Goal: Task Accomplishment & Management: Manage account settings

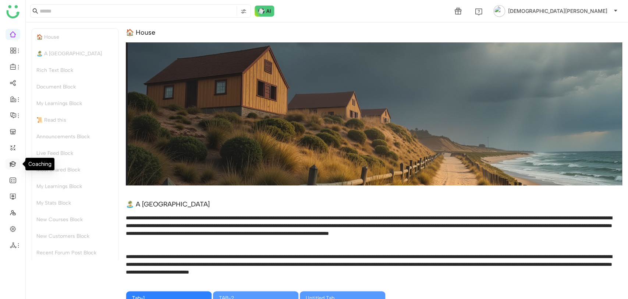
click at [14, 164] on link at bounding box center [13, 163] width 7 height 6
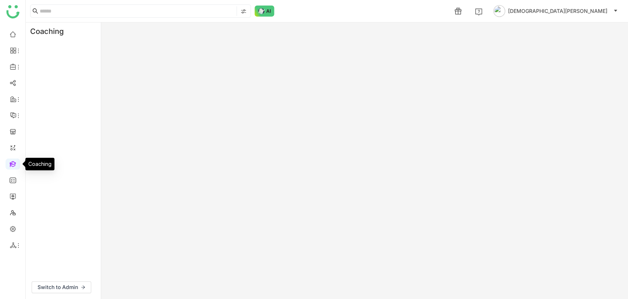
click at [14, 164] on link at bounding box center [13, 163] width 7 height 6
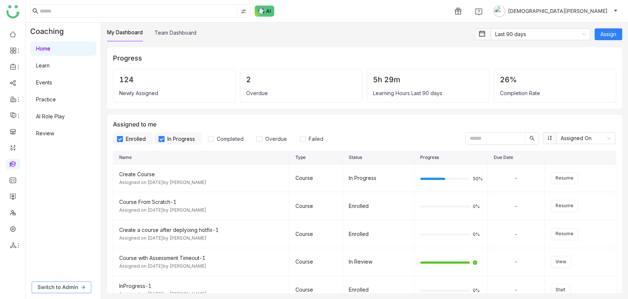
click at [55, 281] on button "Switch to Admin" at bounding box center [62, 287] width 60 height 12
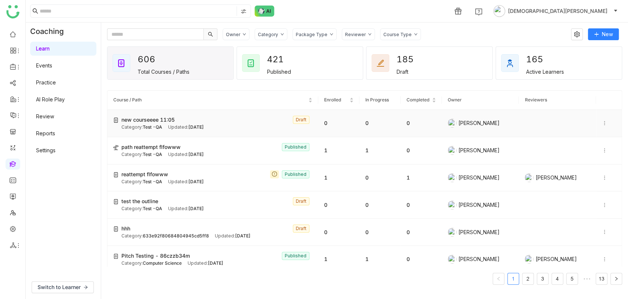
click at [602, 121] on icon at bounding box center [604, 122] width 5 height 5
click at [570, 113] on img at bounding box center [567, 116] width 7 height 7
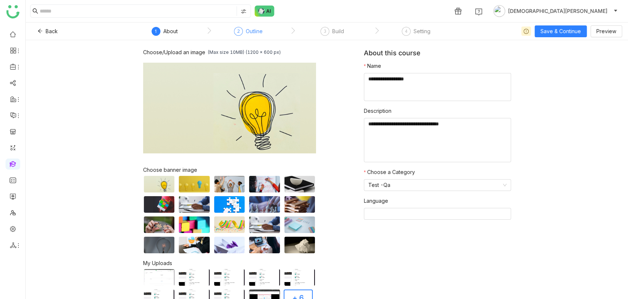
click at [247, 31] on div "Outline" at bounding box center [254, 31] width 17 height 9
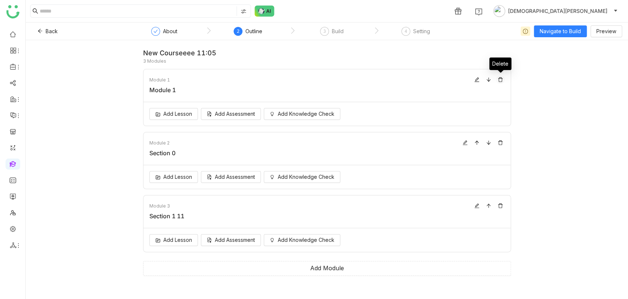
click at [502, 78] on icon at bounding box center [500, 79] width 4 height 5
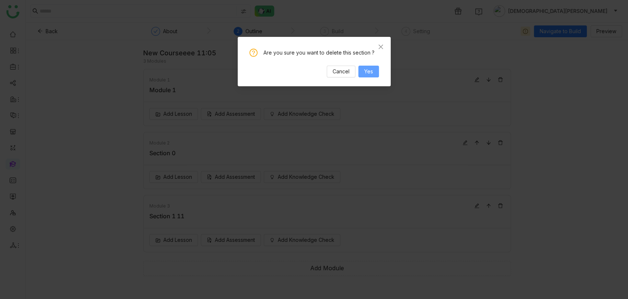
click at [370, 69] on span "Yes" at bounding box center [368, 71] width 9 height 8
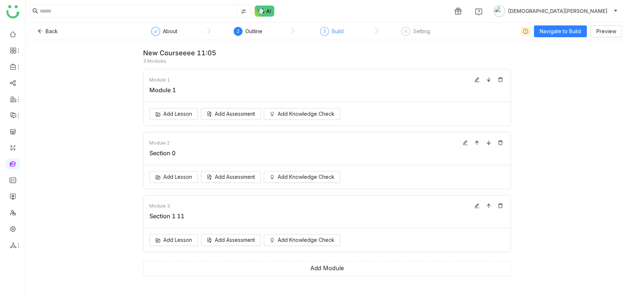
click at [322, 31] on div "3" at bounding box center [324, 31] width 9 height 9
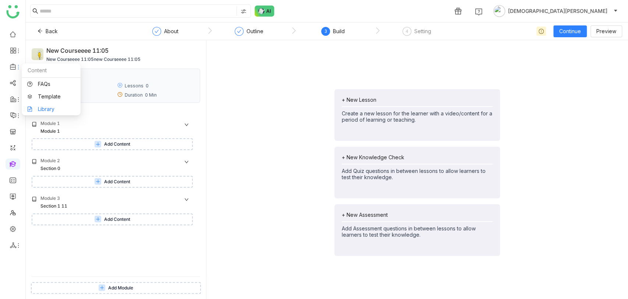
click at [47, 107] on link "Library" at bounding box center [51, 108] width 48 height 5
click at [48, 109] on link "Library" at bounding box center [51, 108] width 48 height 5
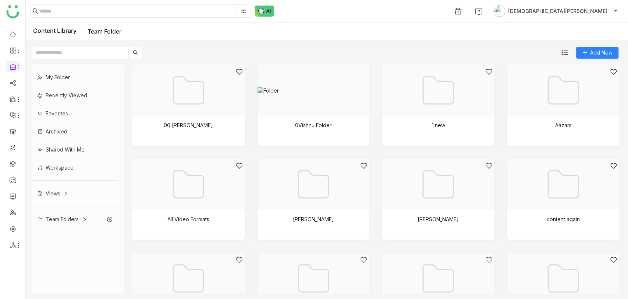
click at [45, 193] on div "Views" at bounding box center [53, 193] width 31 height 6
click at [45, 193] on div "My Folder Recently Viewed Favorites Archived Shared with me Workspace Views Tea…" at bounding box center [78, 145] width 92 height 163
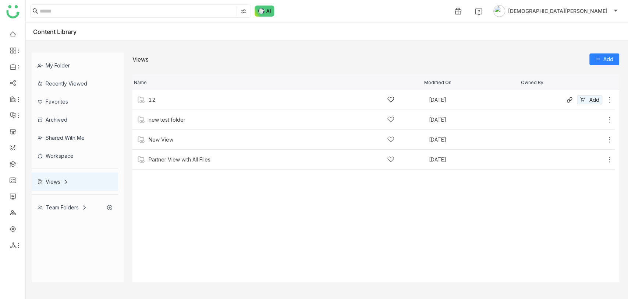
click at [610, 98] on icon at bounding box center [609, 99] width 7 height 7
click at [577, 76] on li "Edit" at bounding box center [581, 79] width 58 height 12
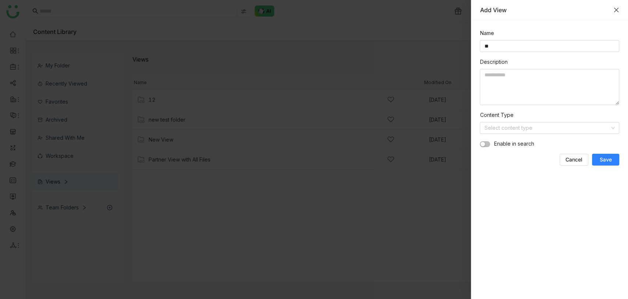
click at [616, 10] on icon "Close" at bounding box center [616, 10] width 4 height 4
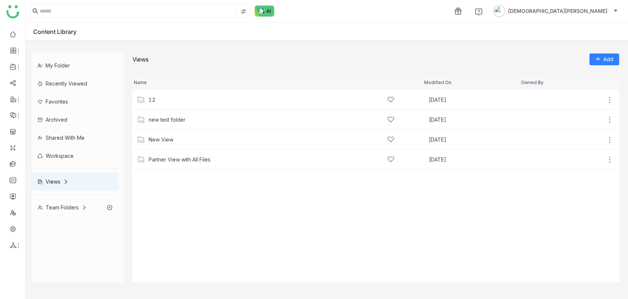
click at [64, 210] on div "Team Folders" at bounding box center [75, 207] width 87 height 18
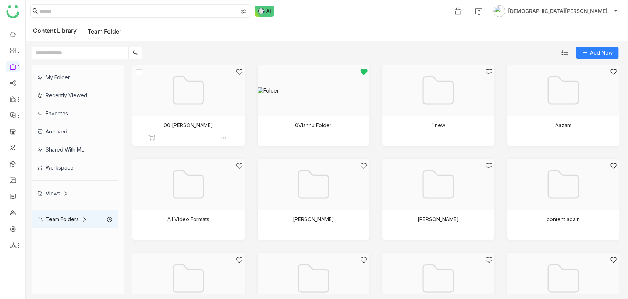
click at [184, 83] on div at bounding box center [186, 99] width 100 height 63
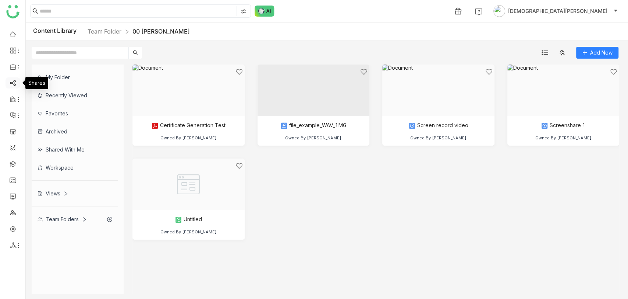
click at [10, 81] on link at bounding box center [13, 82] width 7 height 6
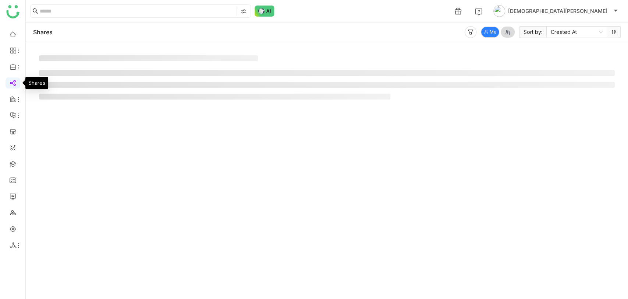
click at [10, 81] on link at bounding box center [13, 82] width 7 height 6
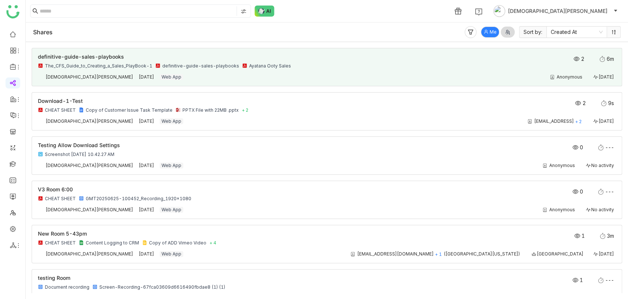
click at [425, 73] on div "definitive-guide-sales-playbooks The_CFS_Guide_to_Creating_a_Sales_PlayBook-1 d…" at bounding box center [327, 67] width 578 height 26
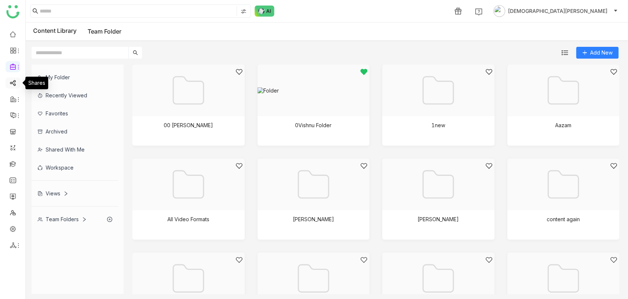
click at [16, 82] on link at bounding box center [13, 82] width 7 height 6
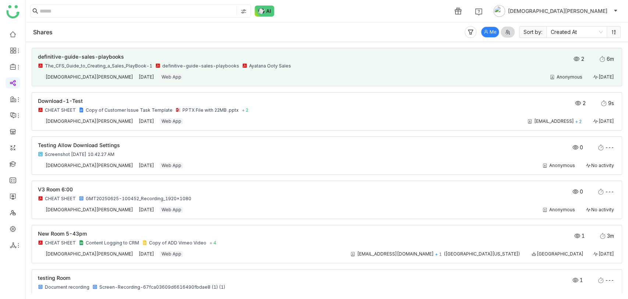
click at [321, 77] on div "Anonymous 2 weeks ago" at bounding box center [404, 77] width 426 height 6
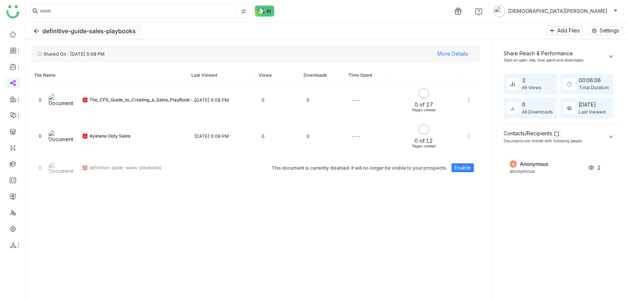
click at [37, 30] on icon "Back" at bounding box center [37, 31] width 6 height 6
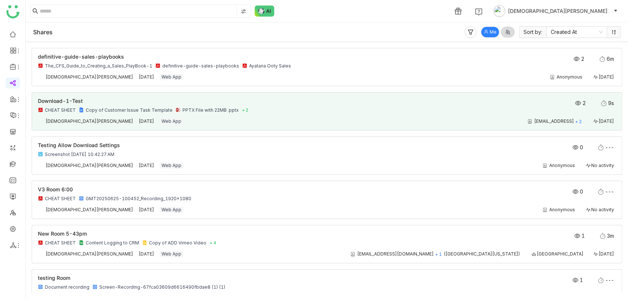
click at [303, 109] on div "CHEAT SHEET Copy of Customer Issue Task Template PPTX File with 22MB .pptx + 2" at bounding box center [269, 110] width 463 height 6
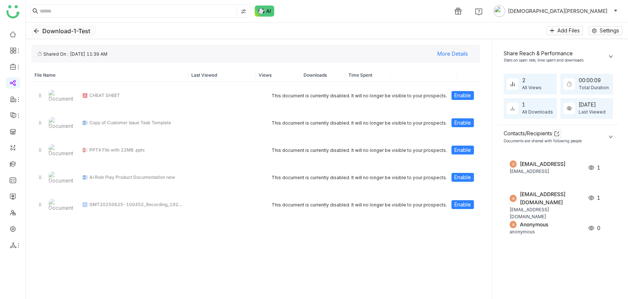
click at [36, 30] on icon "Back" at bounding box center [37, 31] width 6 height 6
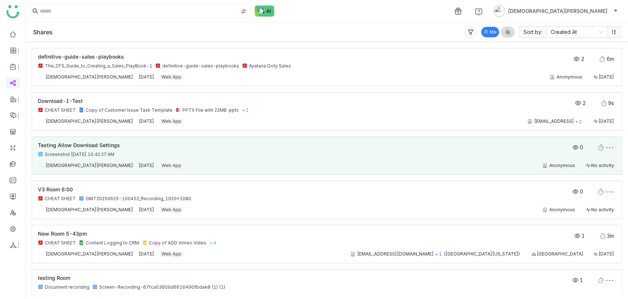
click at [265, 158] on div "Testing Allow Download Settings Screenshot [DATE] 10.42.27 AM 0 ---" at bounding box center [327, 151] width 578 height 18
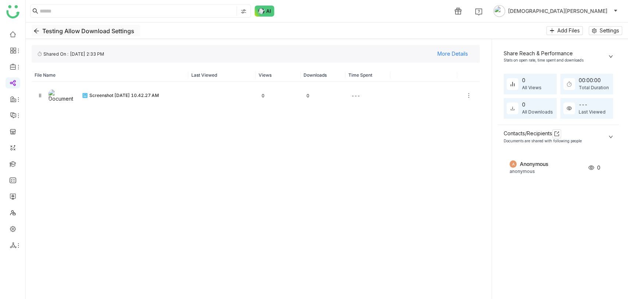
click at [36, 29] on icon "Back" at bounding box center [37, 31] width 6 height 6
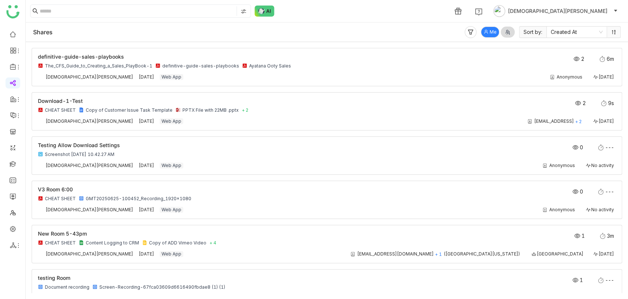
click at [494, 30] on span "Me" at bounding box center [493, 32] width 7 height 7
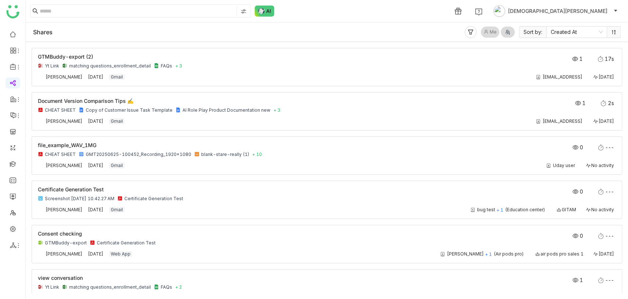
click at [511, 32] on div at bounding box center [509, 32] width 11 height 8
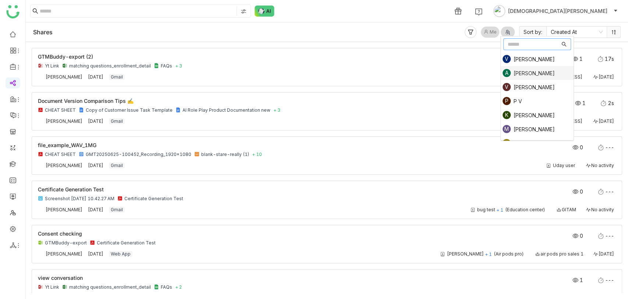
click at [527, 74] on div "aavi aavi" at bounding box center [534, 73] width 41 height 6
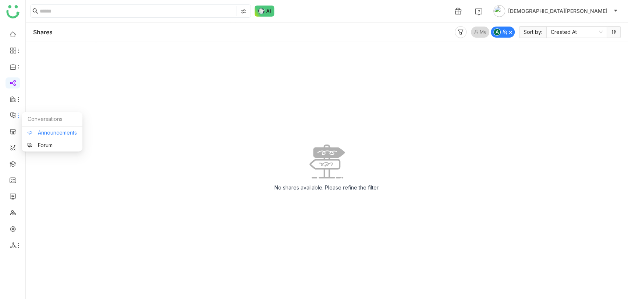
click at [50, 135] on link "Announcements" at bounding box center [52, 132] width 50 height 5
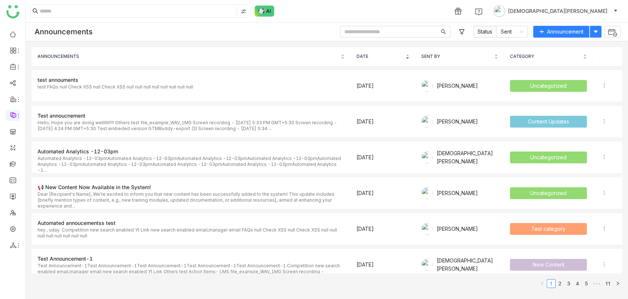
click at [270, 10] on img at bounding box center [265, 11] width 20 height 11
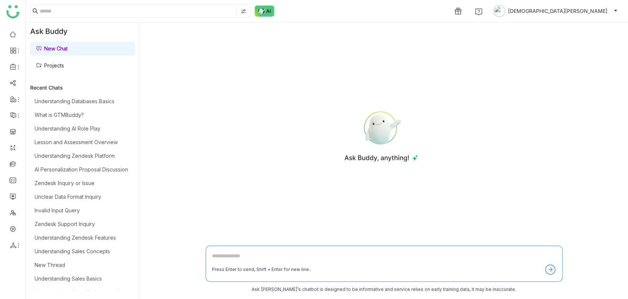
click at [233, 256] on textarea at bounding box center [384, 257] width 345 height 12
type textarea "*"
type textarea "**********"
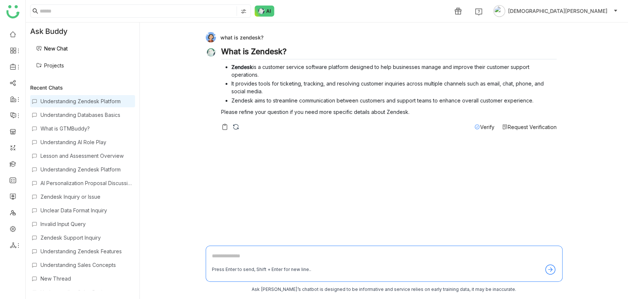
click at [480, 125] on span "Verify" at bounding box center [487, 127] width 14 height 6
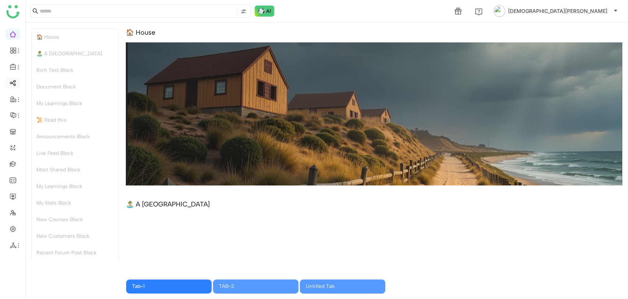
click at [15, 83] on link at bounding box center [13, 82] width 7 height 6
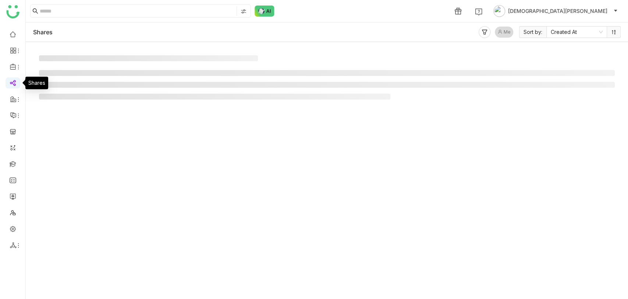
click at [15, 83] on link at bounding box center [13, 82] width 7 height 6
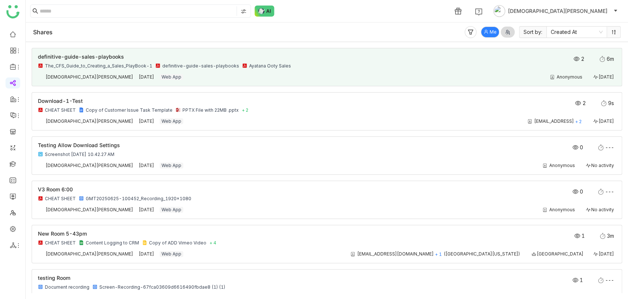
click at [303, 67] on div "The_CFS_Guide_to_Creating_a_Sales_PlayBook-1 definitive-guide-sales-playbooks A…" at bounding box center [269, 66] width 463 height 6
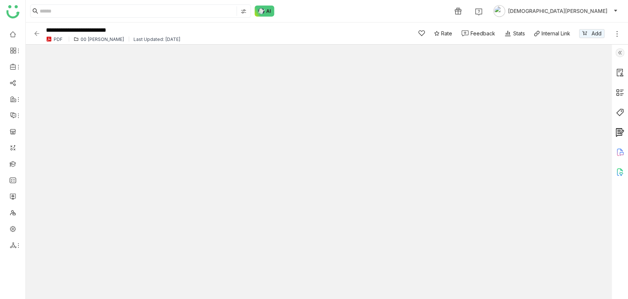
click at [620, 52] on img at bounding box center [620, 52] width 9 height 9
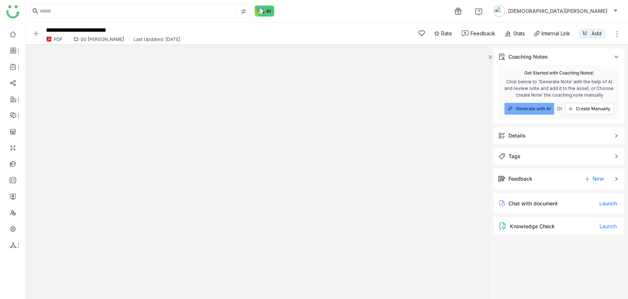
click at [526, 133] on span "Details" at bounding box center [554, 135] width 112 height 8
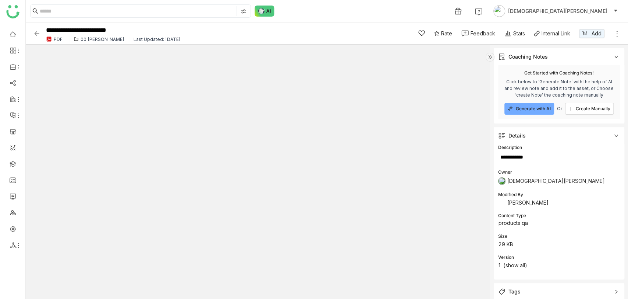
scroll to position [75, 0]
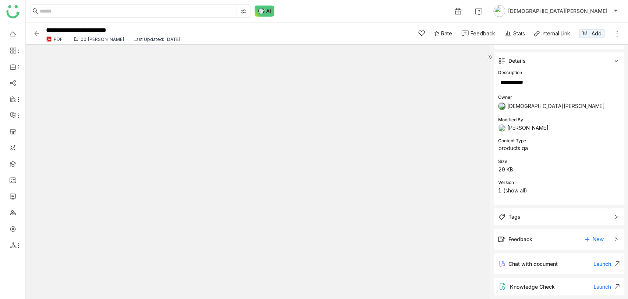
click at [532, 217] on span "Tags" at bounding box center [554, 216] width 112 height 8
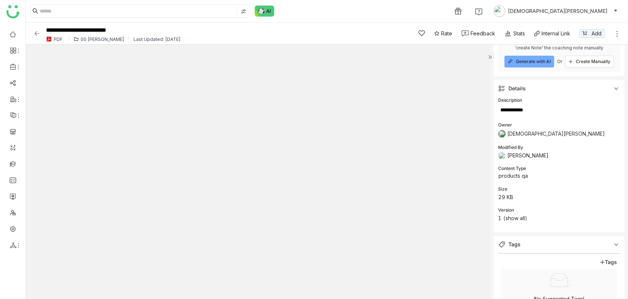
scroll to position [17, 0]
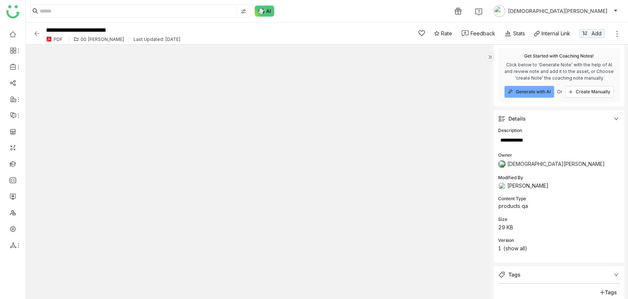
click at [37, 30] on img at bounding box center [36, 33] width 7 height 7
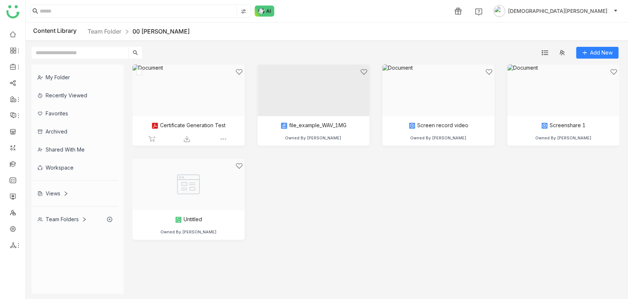
click at [196, 84] on div at bounding box center [186, 99] width 100 height 63
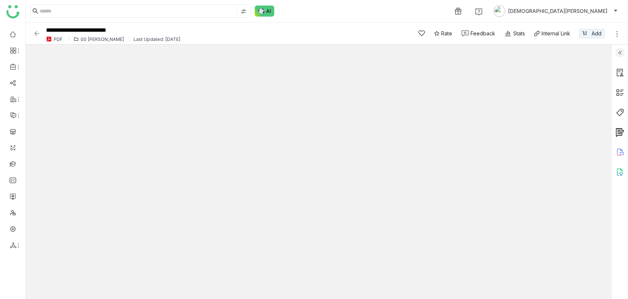
click at [619, 53] on img at bounding box center [620, 52] width 9 height 9
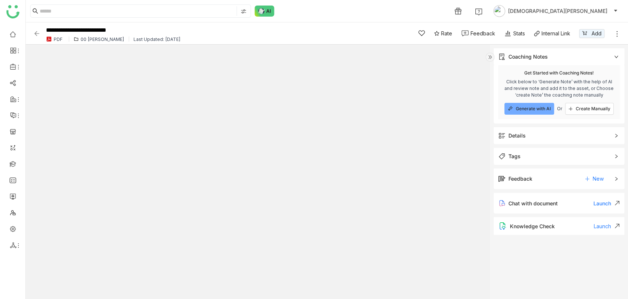
click at [534, 154] on span "Tags" at bounding box center [554, 156] width 112 height 8
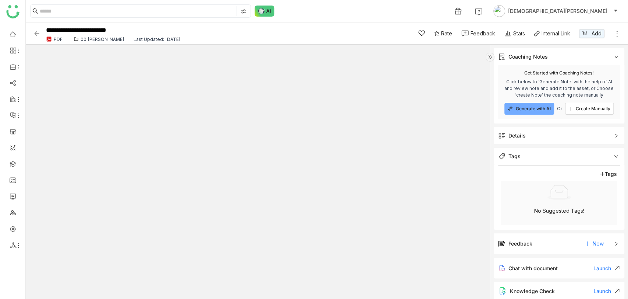
click at [533, 157] on span "Tags" at bounding box center [554, 156] width 112 height 8
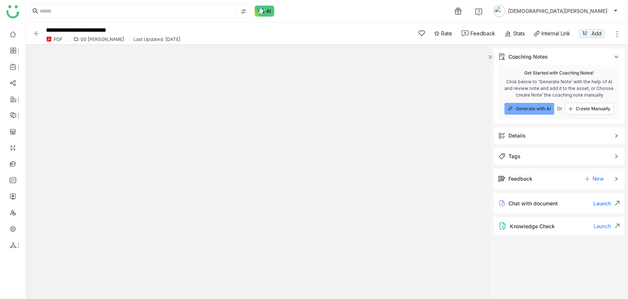
click at [537, 137] on span "Details" at bounding box center [554, 135] width 112 height 8
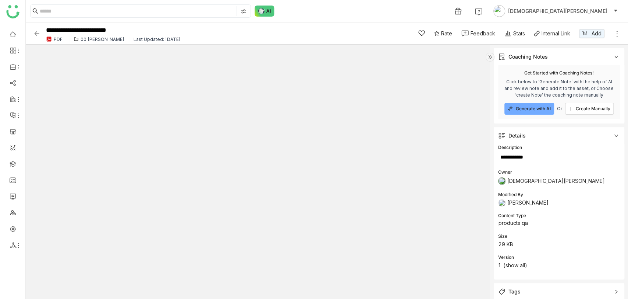
click at [538, 135] on span "Details" at bounding box center [554, 135] width 112 height 8
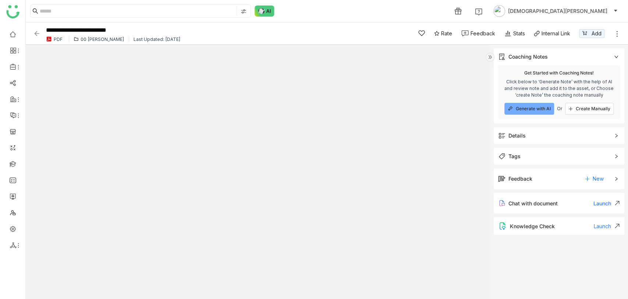
click at [34, 35] on img at bounding box center [36, 33] width 7 height 7
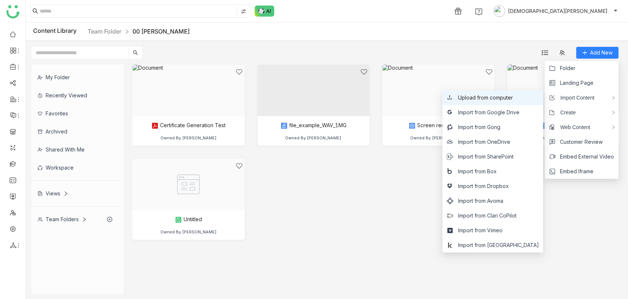
click at [491, 99] on span "Upload from computer" at bounding box center [485, 98] width 55 height 8
click at [513, 98] on span "Upload from computer" at bounding box center [485, 98] width 55 height 8
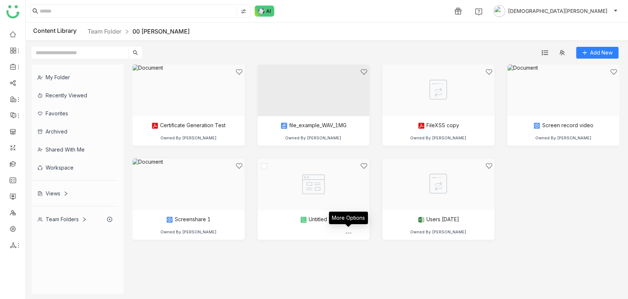
click at [348, 232] on img at bounding box center [348, 232] width 7 height 7
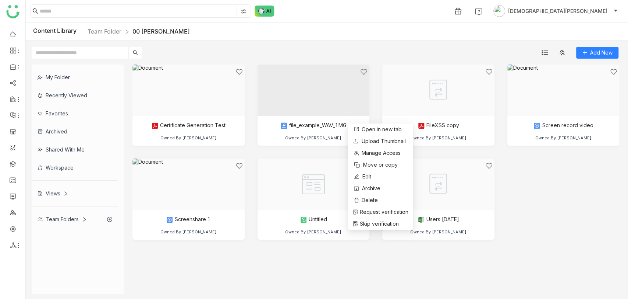
click at [513, 213] on div "Certificate Generation Test Owned By [PERSON_NAME] file_example_WAV_1MG Owned B…" at bounding box center [376, 157] width 487 height 186
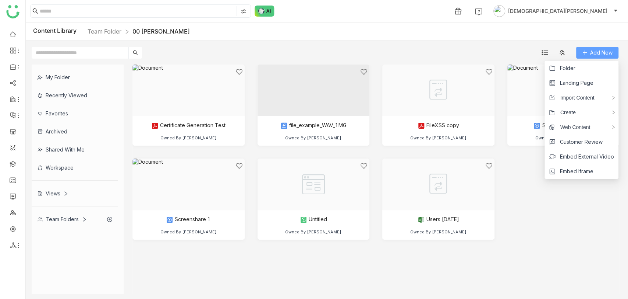
click at [597, 54] on span "Add New" at bounding box center [602, 53] width 22 height 8
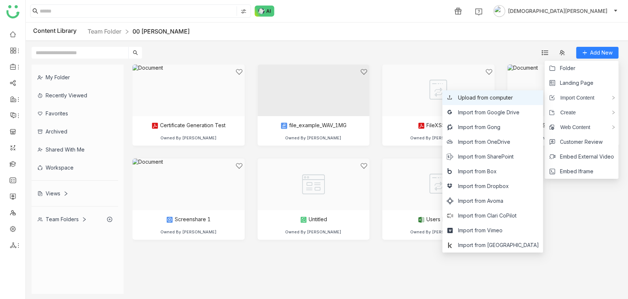
click at [511, 99] on span "Upload from computer" at bounding box center [485, 98] width 55 height 8
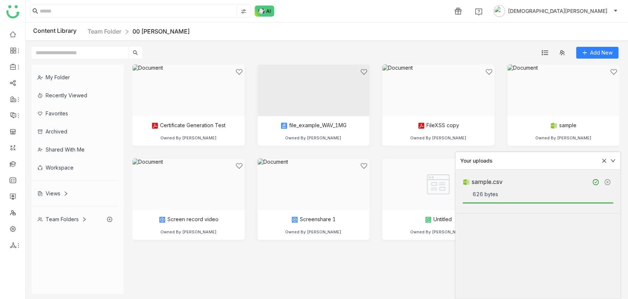
click at [603, 161] on icon at bounding box center [604, 160] width 5 height 5
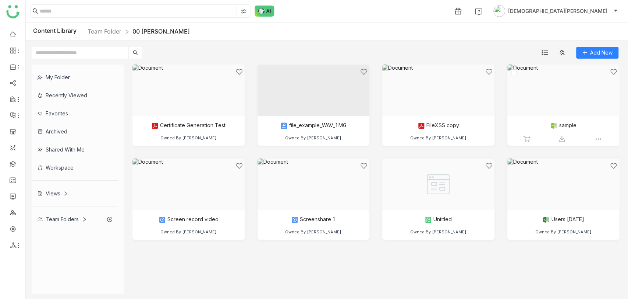
click at [571, 108] on div at bounding box center [561, 99] width 100 height 63
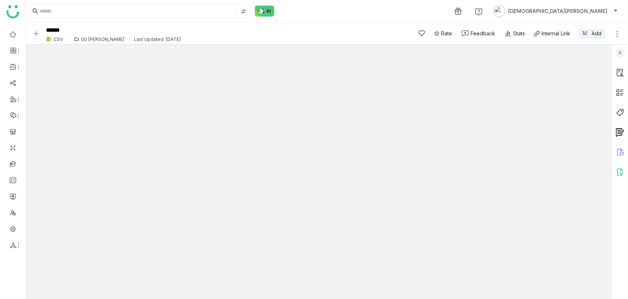
click at [619, 55] on img at bounding box center [620, 52] width 9 height 9
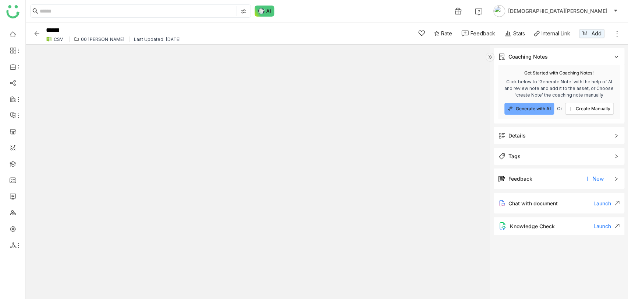
click at [542, 156] on span "Tags" at bounding box center [554, 156] width 112 height 8
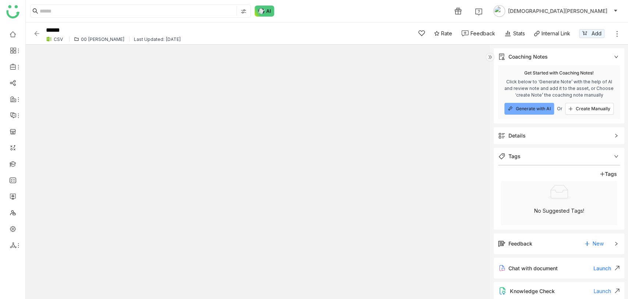
click at [535, 138] on span "Details" at bounding box center [554, 135] width 112 height 8
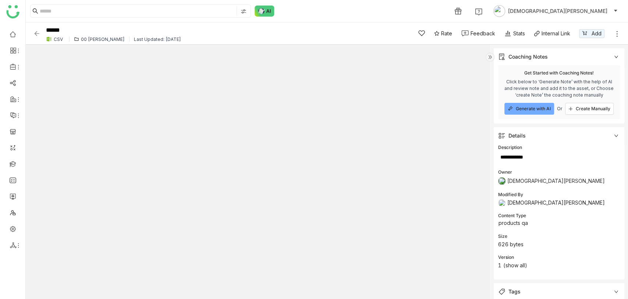
click at [36, 31] on img at bounding box center [36, 33] width 7 height 7
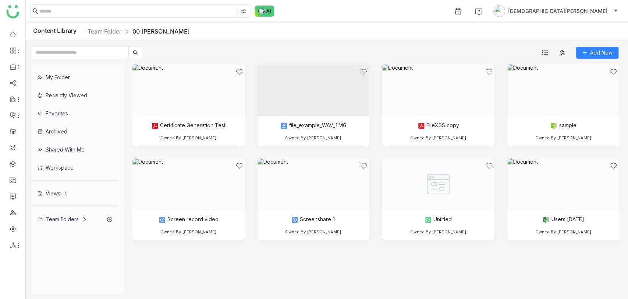
click at [54, 193] on div "Views" at bounding box center [53, 193] width 31 height 6
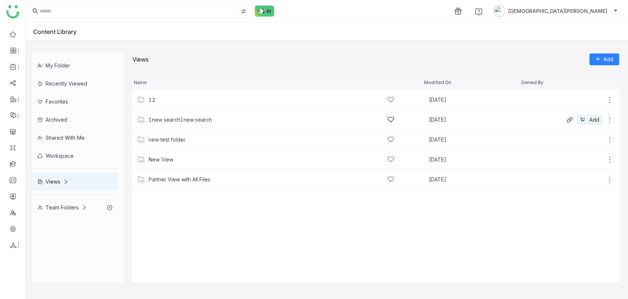
click at [214, 116] on div "1new search1new search" at bounding box center [272, 120] width 246 height 8
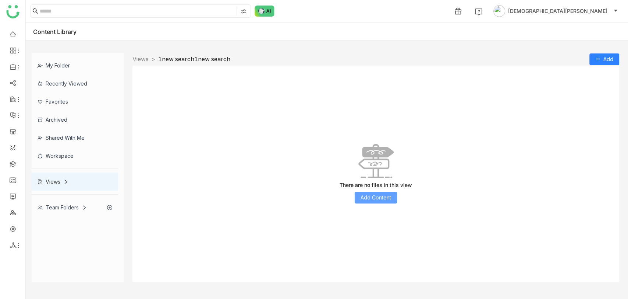
click at [380, 198] on span "Add Content" at bounding box center [376, 197] width 31 height 8
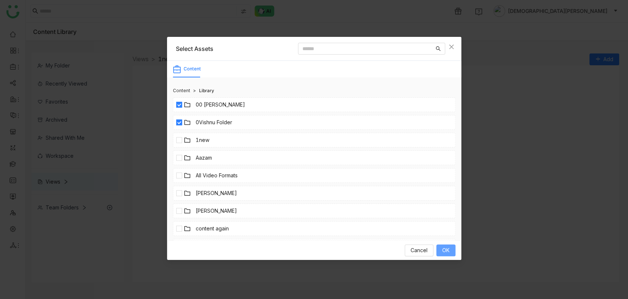
click at [447, 248] on span "OK" at bounding box center [446, 250] width 7 height 8
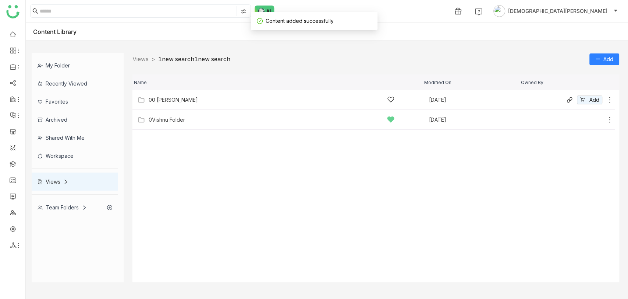
click at [611, 100] on icon at bounding box center [609, 99] width 7 height 7
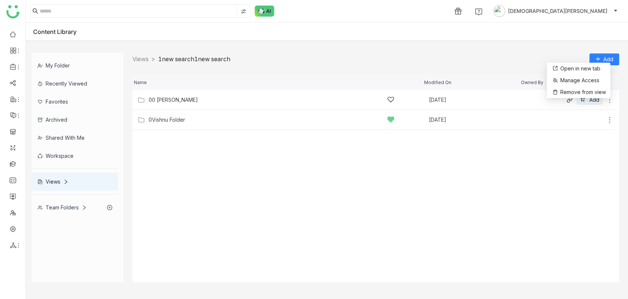
click at [256, 103] on div "00 Arif Folder" at bounding box center [272, 100] width 246 height 8
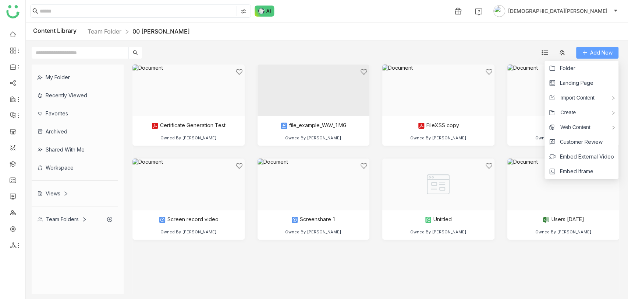
click at [585, 54] on icon at bounding box center [584, 52] width 5 height 5
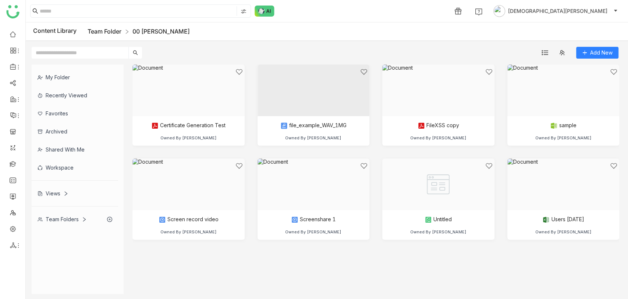
click at [95, 34] on link "Team Folder" at bounding box center [105, 31] width 34 height 7
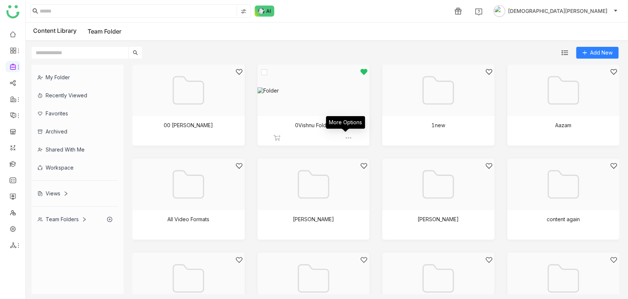
click at [348, 137] on img at bounding box center [348, 137] width 7 height 7
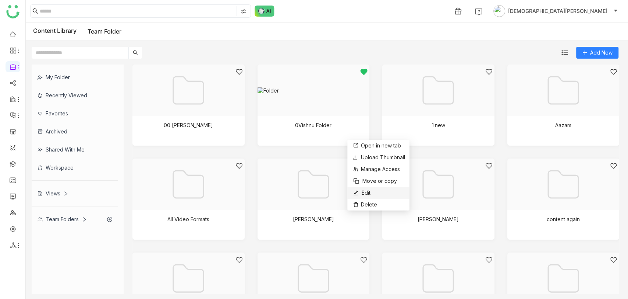
click at [367, 193] on span "Edit" at bounding box center [366, 192] width 9 height 8
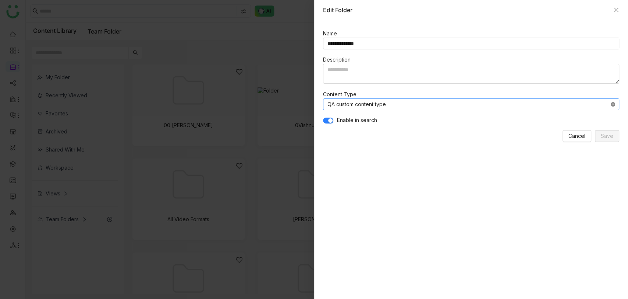
click at [612, 103] on icon at bounding box center [613, 104] width 4 height 4
click at [317, 112] on div "**********" at bounding box center [471, 159] width 314 height 278
click at [337, 104] on input at bounding box center [469, 104] width 283 height 11
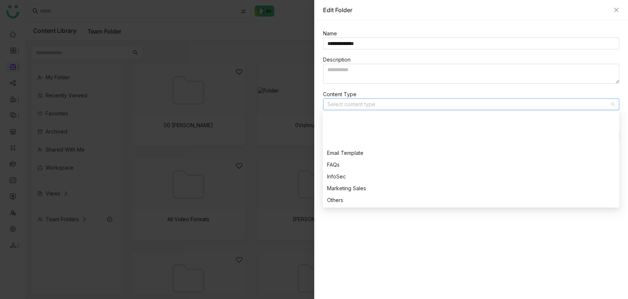
scroll to position [130, 0]
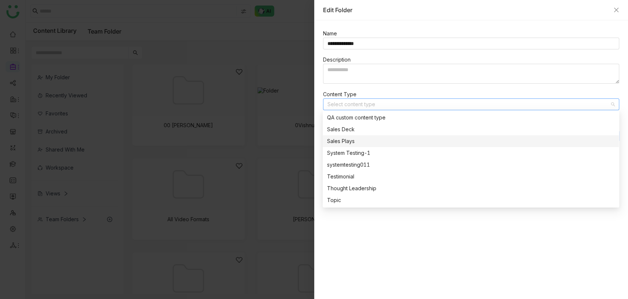
click at [356, 139] on div "Sales Plays" at bounding box center [471, 141] width 288 height 8
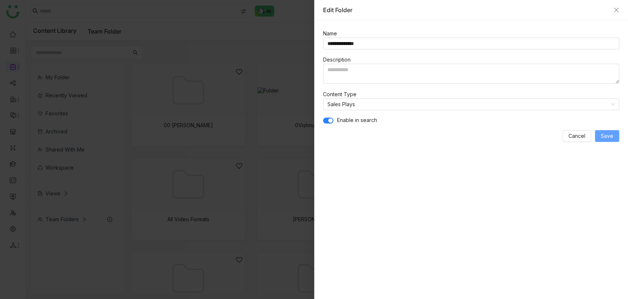
click at [606, 133] on span "Save" at bounding box center [607, 136] width 13 height 8
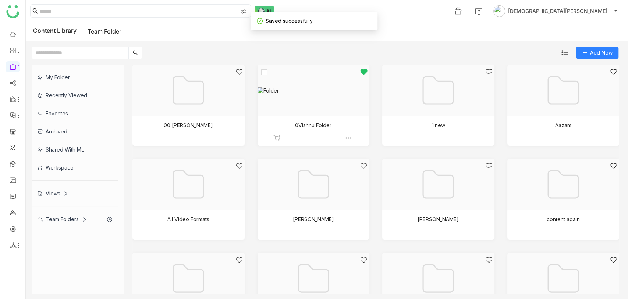
click at [300, 99] on div at bounding box center [311, 99] width 100 height 63
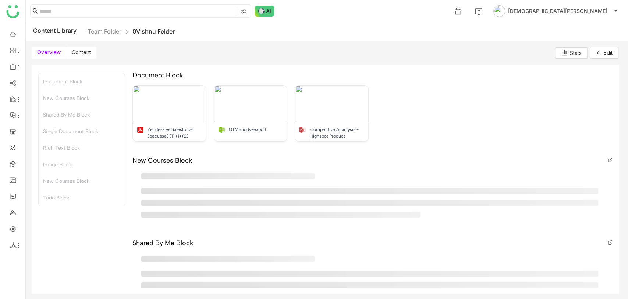
click at [87, 52] on span "Content" at bounding box center [81, 52] width 19 height 6
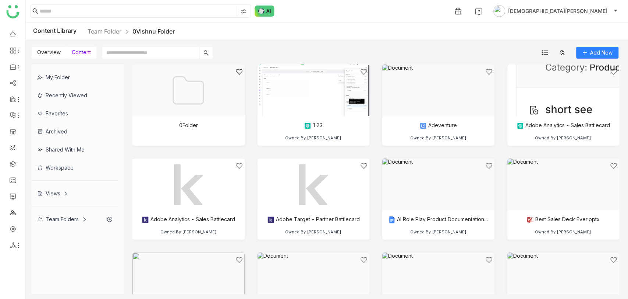
click at [77, 54] on span "Content" at bounding box center [81, 52] width 19 height 6
click at [225, 139] on img at bounding box center [223, 137] width 7 height 7
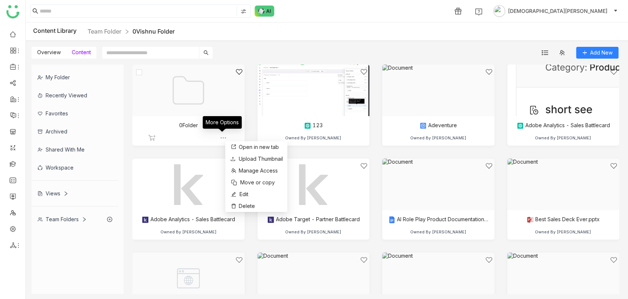
click at [222, 135] on img at bounding box center [223, 137] width 7 height 7
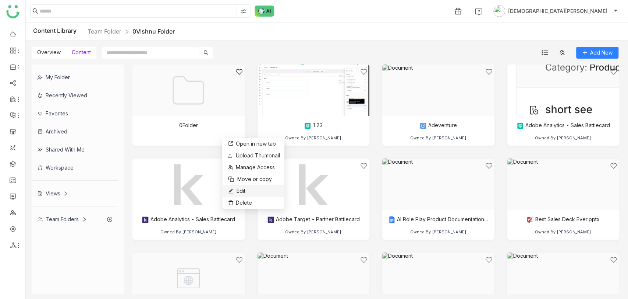
click at [248, 191] on li "Edit" at bounding box center [253, 191] width 62 height 12
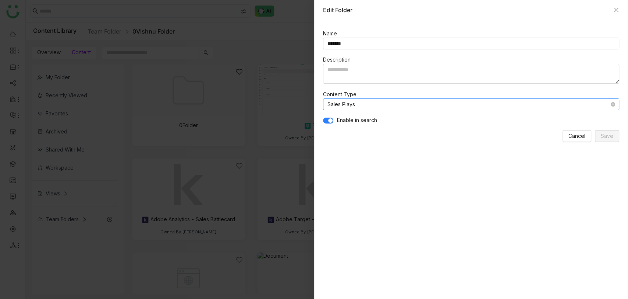
drag, startPoint x: 613, startPoint y: 104, endPoint x: 571, endPoint y: 104, distance: 41.6
click at [613, 104] on icon at bounding box center [613, 104] width 4 height 4
click at [437, 101] on input at bounding box center [469, 104] width 283 height 11
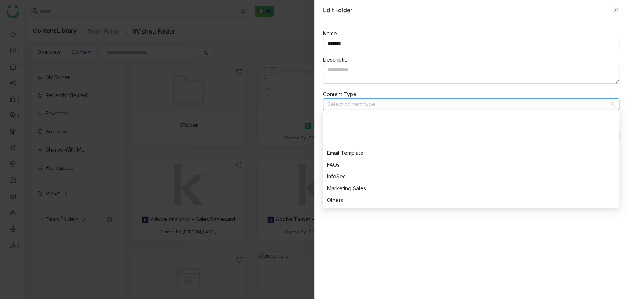
scroll to position [130, 0]
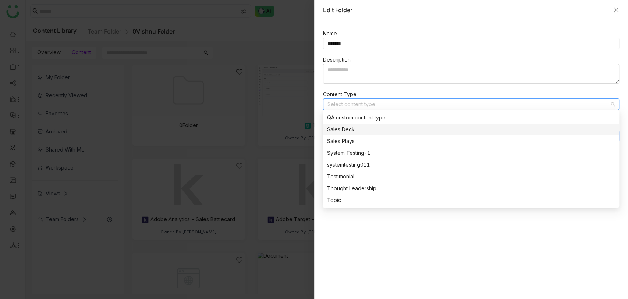
click at [346, 130] on div "Sales Deck" at bounding box center [471, 129] width 288 height 8
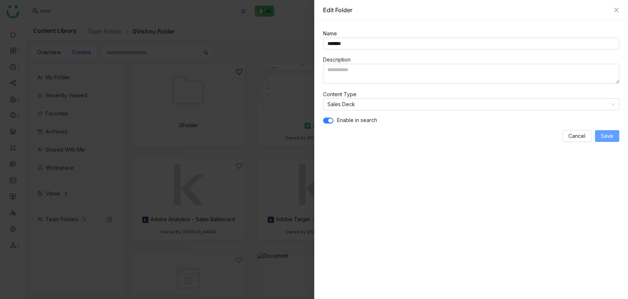
click at [599, 135] on button "Save" at bounding box center [607, 136] width 24 height 12
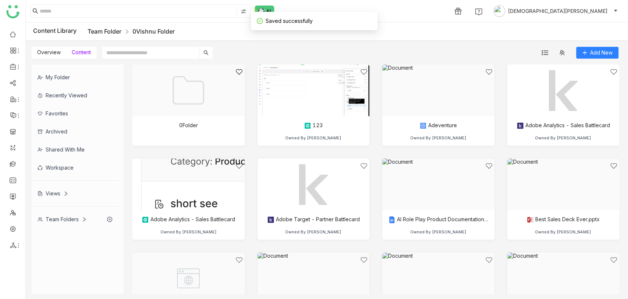
click at [112, 34] on link "Team Folder" at bounding box center [105, 31] width 34 height 7
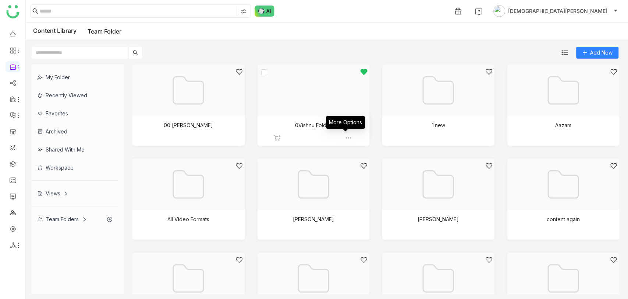
click at [345, 135] on img at bounding box center [348, 137] width 7 height 7
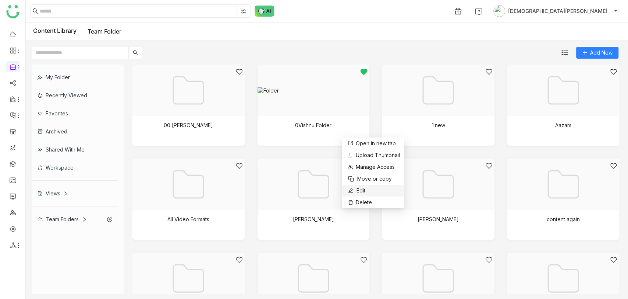
click at [367, 188] on li "Edit" at bounding box center [373, 190] width 62 height 12
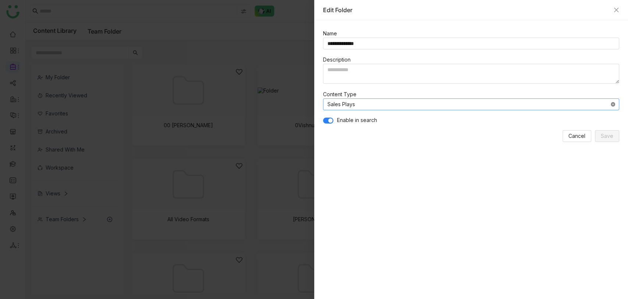
click at [614, 102] on icon at bounding box center [613, 104] width 4 height 4
click at [432, 108] on input at bounding box center [469, 104] width 283 height 11
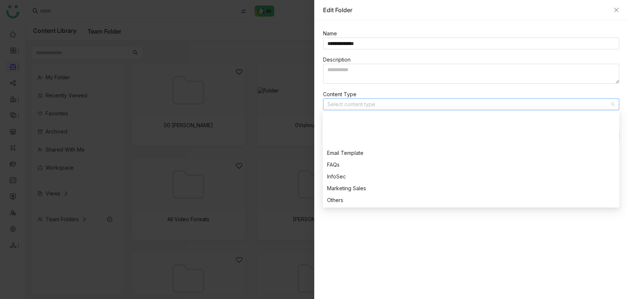
scroll to position [130, 0]
click at [349, 188] on div "Thought Leadership" at bounding box center [471, 188] width 288 height 8
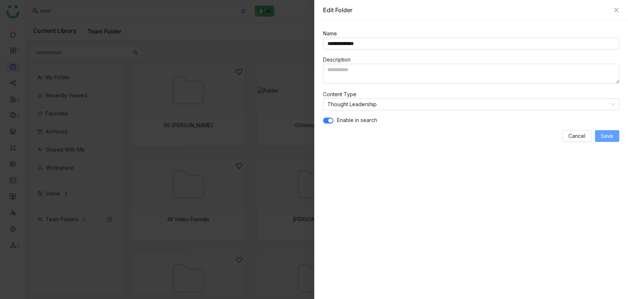
click at [598, 134] on button "Save" at bounding box center [607, 136] width 24 height 12
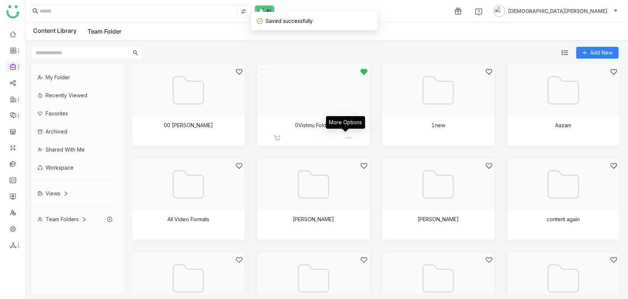
click at [306, 115] on div at bounding box center [311, 99] width 100 height 63
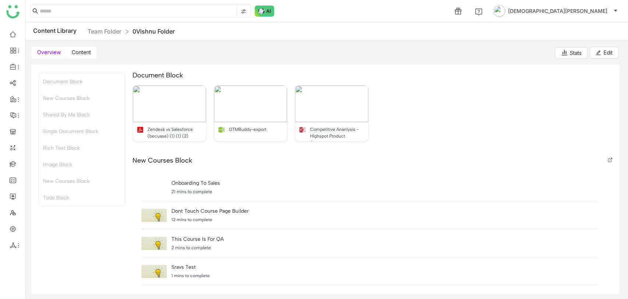
click at [80, 54] on span "Content" at bounding box center [81, 52] width 19 height 6
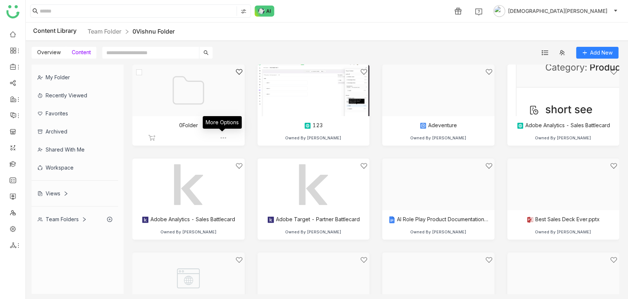
click at [222, 134] on img at bounding box center [223, 137] width 7 height 7
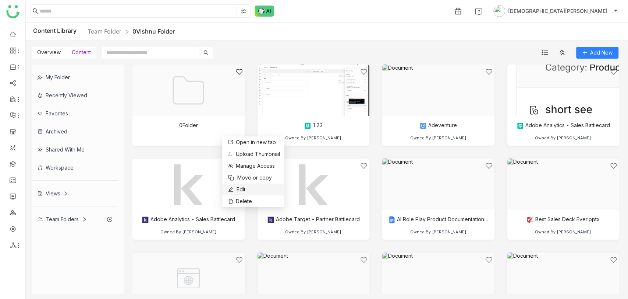
click at [248, 188] on li "Edit" at bounding box center [253, 189] width 62 height 12
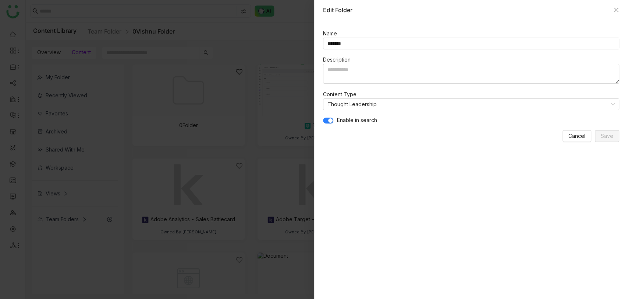
click at [612, 8] on div "Edit Folder" at bounding box center [471, 10] width 297 height 8
click at [613, 8] on div "Edit Folder" at bounding box center [471, 10] width 297 height 8
click at [616, 11] on icon "Close" at bounding box center [617, 10] width 6 height 6
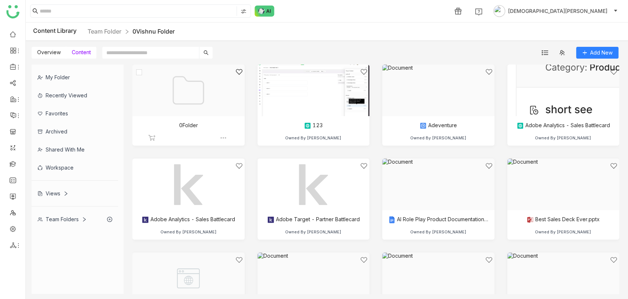
click at [183, 95] on div at bounding box center [186, 99] width 100 height 63
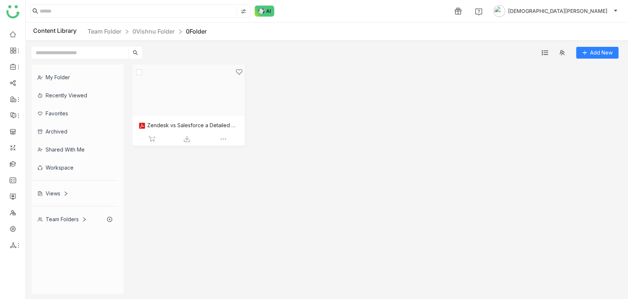
click at [208, 110] on div at bounding box center [186, 99] width 100 height 63
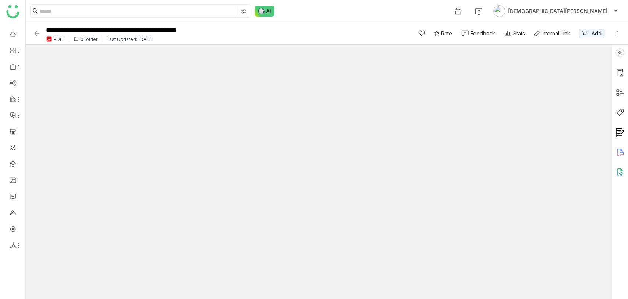
click at [618, 52] on img at bounding box center [620, 52] width 9 height 9
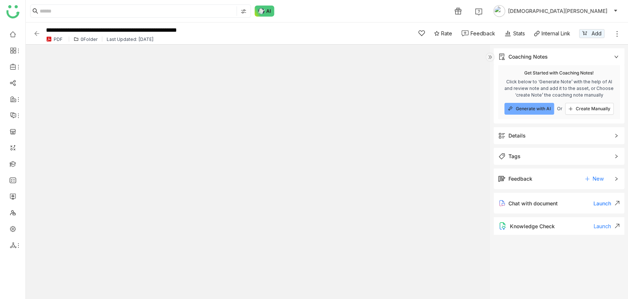
click at [536, 134] on span "Details" at bounding box center [554, 135] width 112 height 8
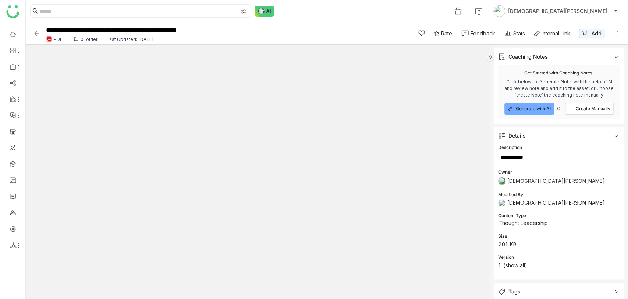
click at [539, 134] on span "Details" at bounding box center [554, 135] width 112 height 8
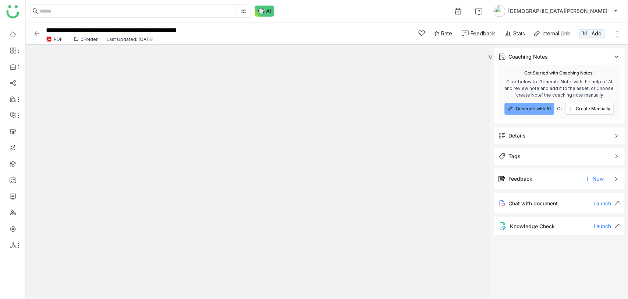
click at [539, 134] on span "Details" at bounding box center [554, 135] width 112 height 8
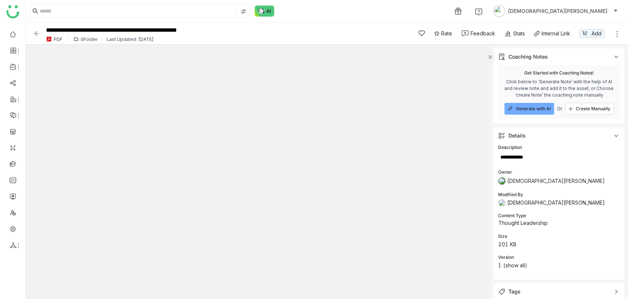
click at [38, 34] on img at bounding box center [36, 33] width 7 height 7
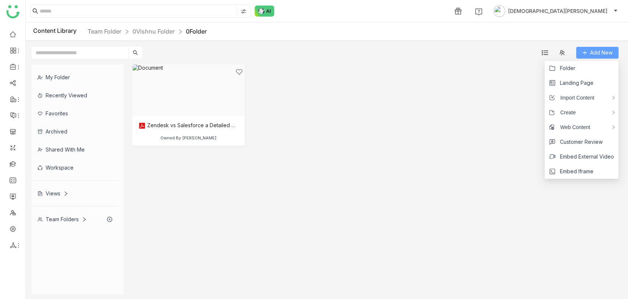
click at [596, 49] on span "Add New" at bounding box center [602, 53] width 22 height 8
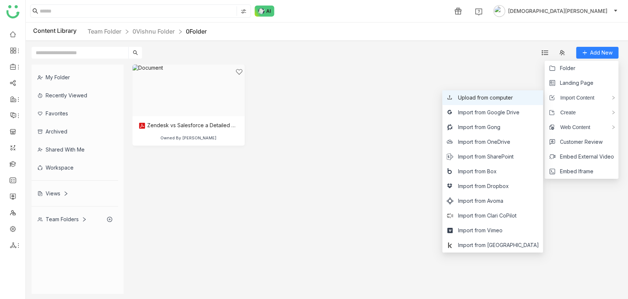
click at [500, 99] on span "Upload from computer" at bounding box center [485, 98] width 55 height 8
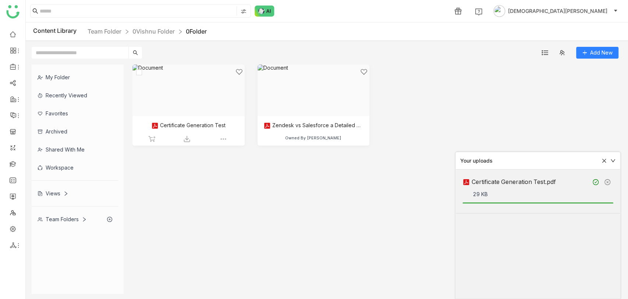
click at [149, 94] on div at bounding box center [186, 99] width 100 height 63
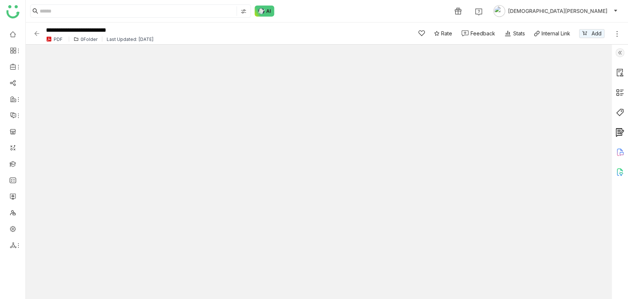
click at [623, 54] on img at bounding box center [620, 52] width 9 height 9
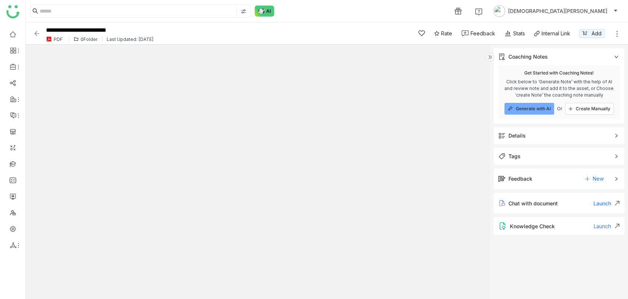
click at [531, 134] on span "Details" at bounding box center [554, 135] width 112 height 8
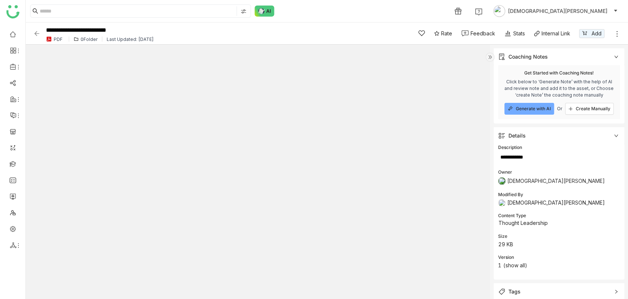
click at [34, 30] on img at bounding box center [36, 33] width 7 height 7
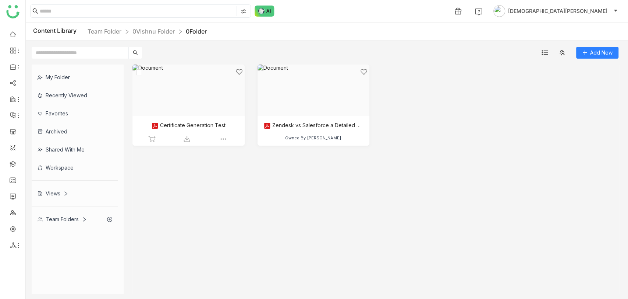
click at [199, 121] on div at bounding box center [186, 99] width 100 height 63
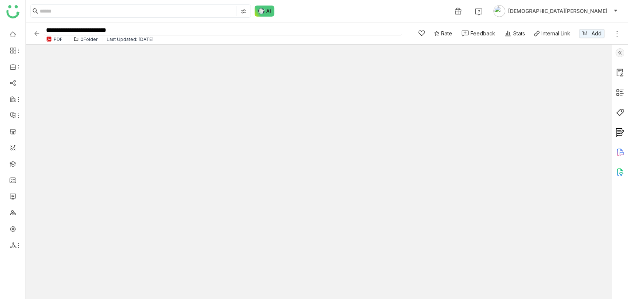
click at [114, 32] on input "**********" at bounding box center [223, 30] width 358 height 10
click at [36, 31] on img at bounding box center [36, 33] width 7 height 7
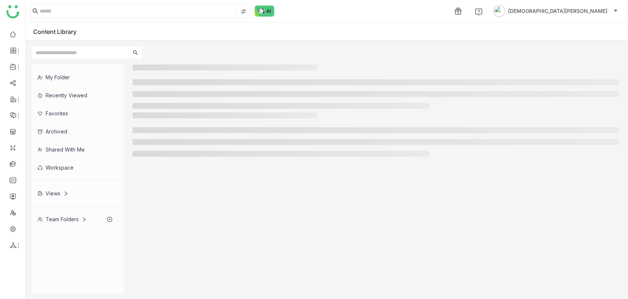
click at [68, 15] on input at bounding box center [137, 11] width 195 height 10
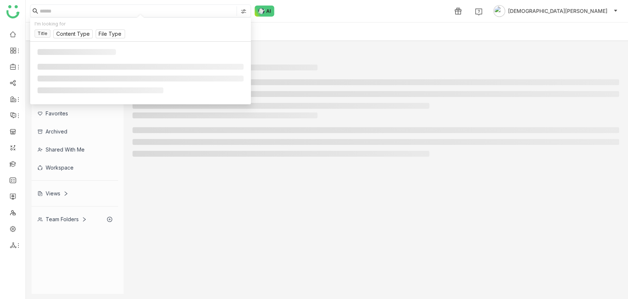
paste input "**********"
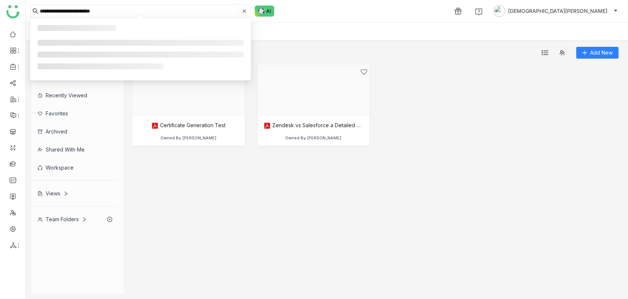
type input "**********"
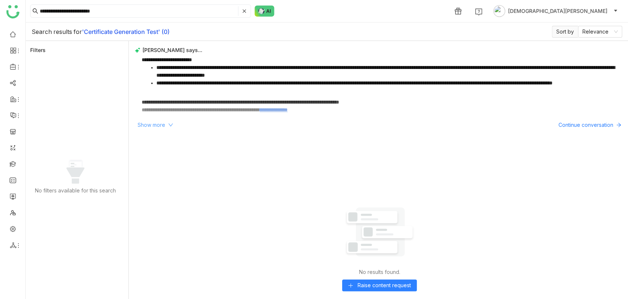
click at [162, 123] on span "Show more" at bounding box center [152, 125] width 28 height 8
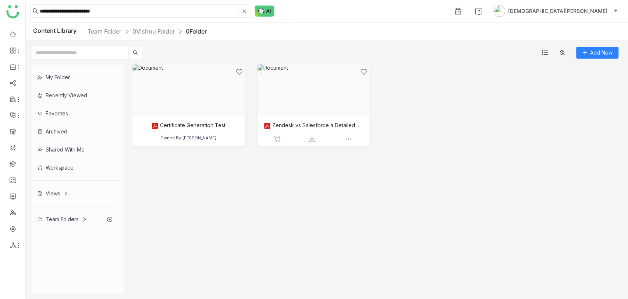
click at [303, 123] on div at bounding box center [311, 99] width 100 height 63
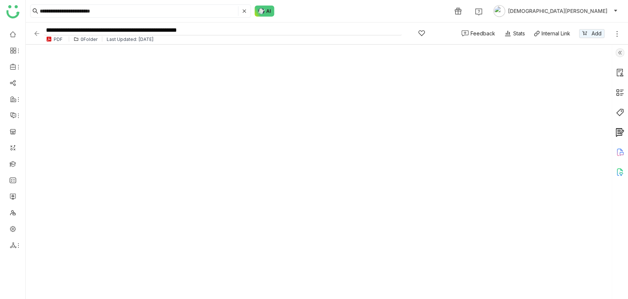
click at [137, 28] on input "**********" at bounding box center [223, 30] width 358 height 10
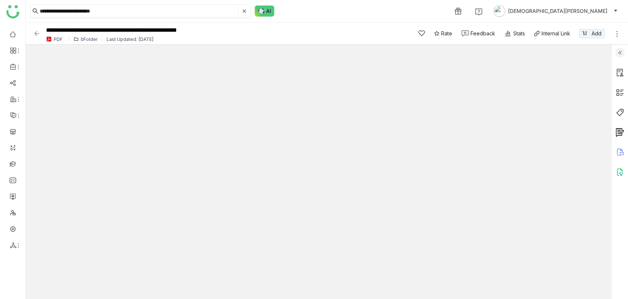
click at [105, 13] on input "**********" at bounding box center [138, 11] width 197 height 10
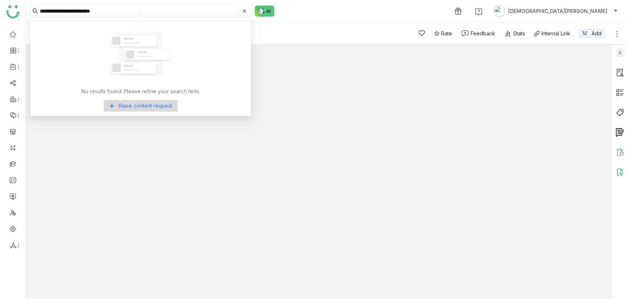
paste input "**********"
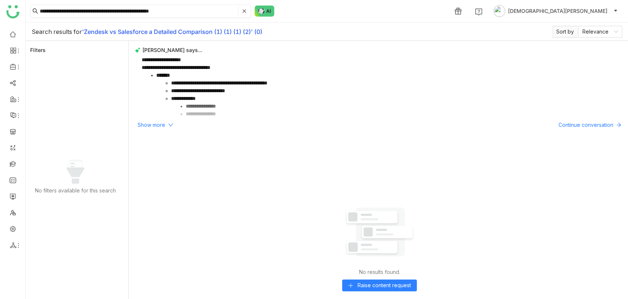
drag, startPoint x: 145, startPoint y: 13, endPoint x: 189, endPoint y: 10, distance: 43.9
click at [189, 10] on input "**********" at bounding box center [138, 11] width 197 height 10
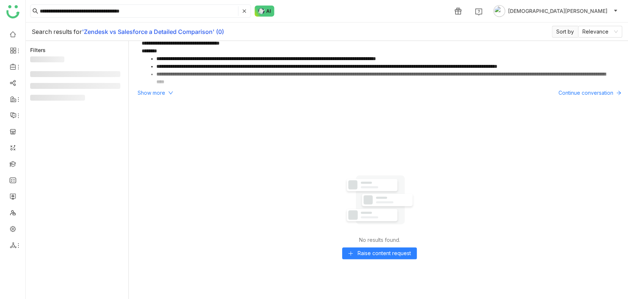
scroll to position [60, 0]
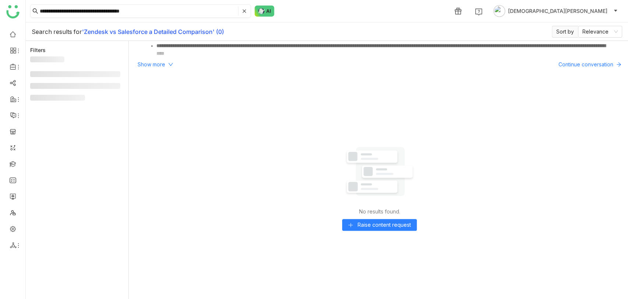
drag, startPoint x: 93, startPoint y: 12, endPoint x: 222, endPoint y: 11, distance: 128.9
click at [222, 11] on input "**********" at bounding box center [138, 11] width 197 height 10
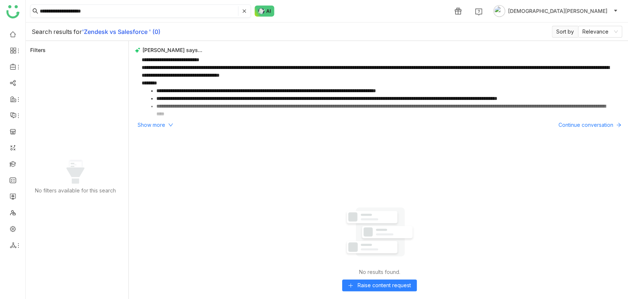
drag, startPoint x: 61, startPoint y: 11, endPoint x: 136, endPoint y: 14, distance: 74.8
click at [136, 13] on input "**********" at bounding box center [138, 11] width 197 height 10
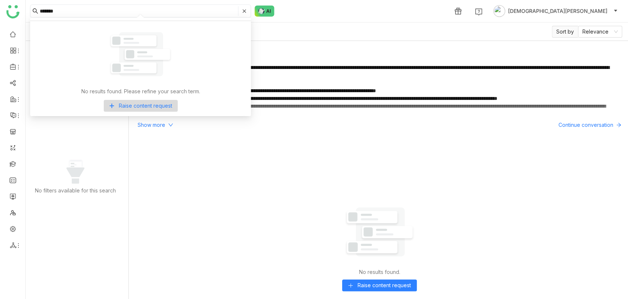
type input "*******"
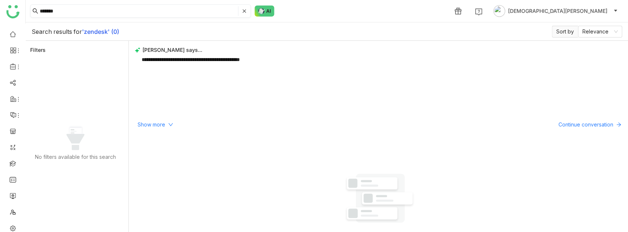
click at [68, 14] on input "*******" at bounding box center [138, 11] width 197 height 10
click at [69, 13] on input "*******" at bounding box center [138, 11] width 197 height 10
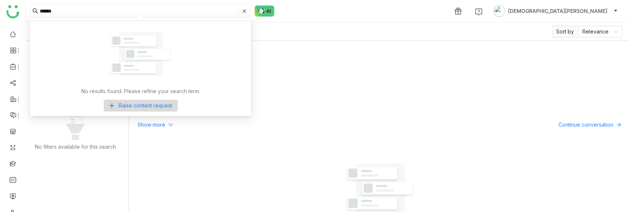
type input "*******"
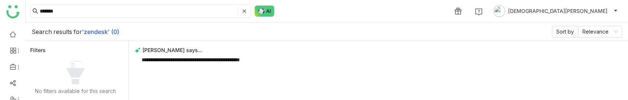
click at [57, 10] on input "*******" at bounding box center [138, 11] width 197 height 10
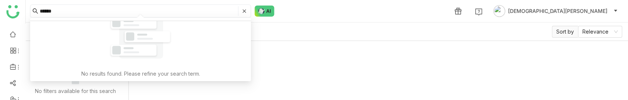
type input "******"
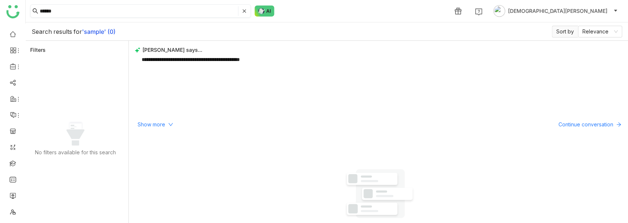
click at [246, 13] on icon at bounding box center [244, 10] width 3 height 3
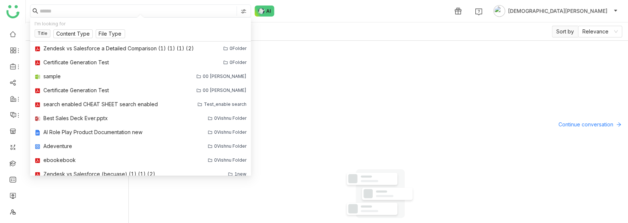
click at [241, 10] on img at bounding box center [244, 11] width 6 height 6
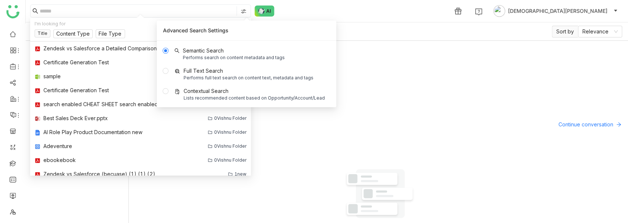
scroll to position [32, 0]
click at [17, 213] on icon at bounding box center [18, 213] width 6 height 6
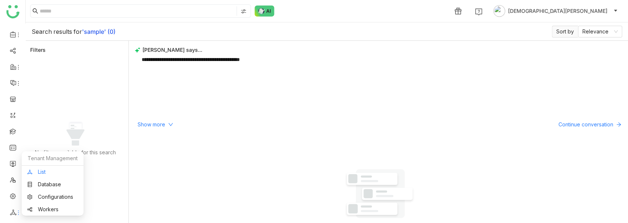
click at [43, 175] on link "List" at bounding box center [52, 172] width 51 height 5
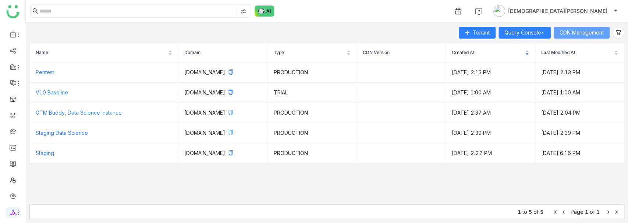
click at [586, 29] on span "CDN Management" at bounding box center [582, 33] width 44 height 8
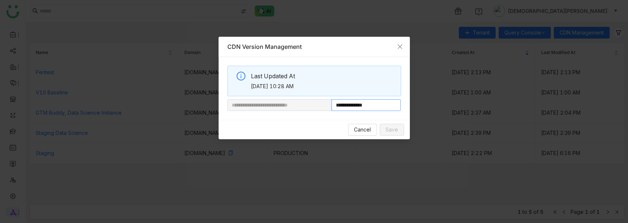
drag, startPoint x: 357, startPoint y: 107, endPoint x: 402, endPoint y: 102, distance: 45.9
click at [402, 102] on div "**********" at bounding box center [314, 88] width 191 height 63
paste input "***"
type input "**********"
click at [389, 128] on span "Save" at bounding box center [392, 130] width 13 height 8
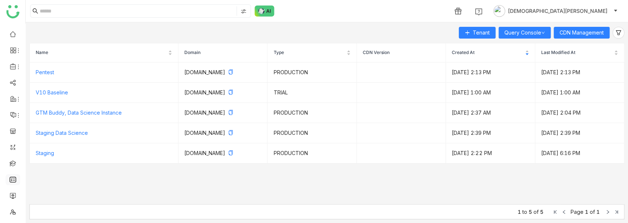
click at [15, 183] on link at bounding box center [13, 179] width 7 height 6
click at [13, 182] on link at bounding box center [13, 179] width 7 height 6
click at [14, 180] on link at bounding box center [13, 179] width 7 height 6
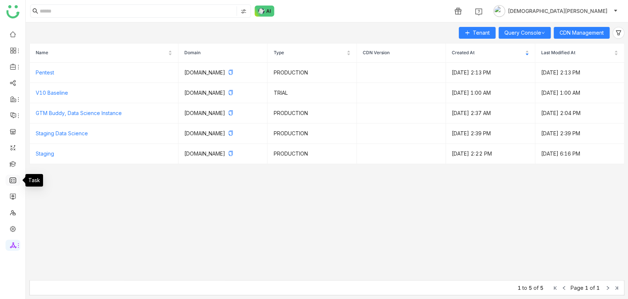
click at [16, 182] on link at bounding box center [13, 179] width 7 height 6
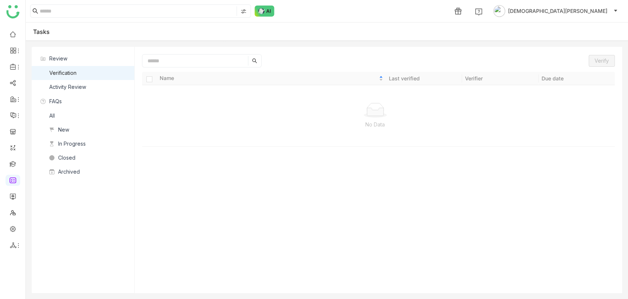
click at [91, 92] on nz-list-item "Activity Review" at bounding box center [83, 87] width 103 height 14
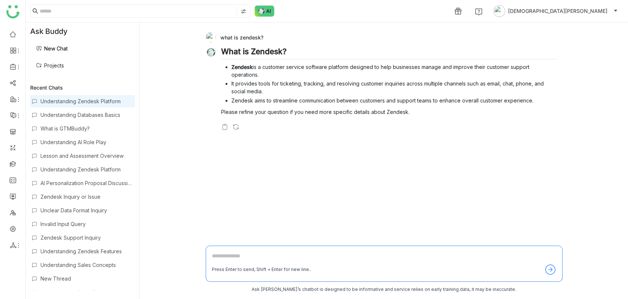
click at [237, 253] on textarea at bounding box center [384, 257] width 345 height 12
type textarea "*"
type textarea "**********"
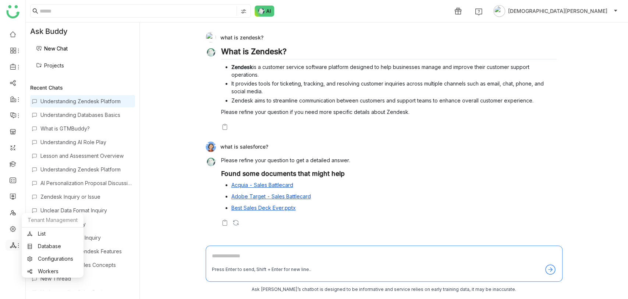
click at [14, 247] on icon at bounding box center [13, 245] width 7 height 7
click at [39, 231] on link "List" at bounding box center [52, 233] width 51 height 5
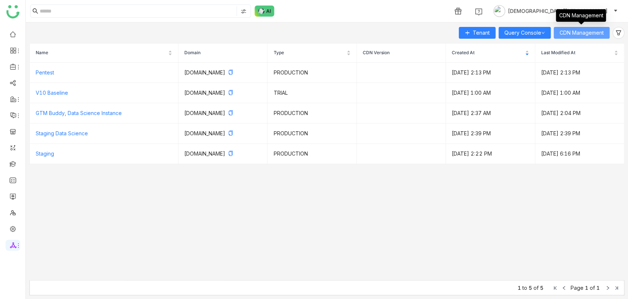
click at [596, 29] on span "CDN Management" at bounding box center [582, 33] width 44 height 8
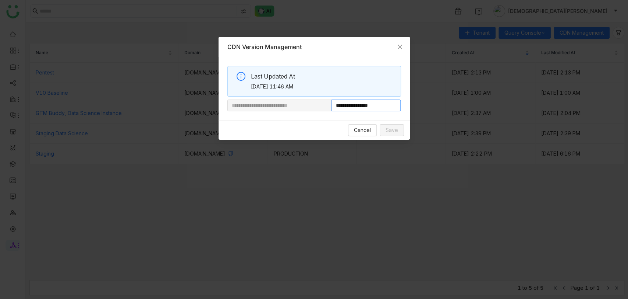
drag, startPoint x: 357, startPoint y: 105, endPoint x: 406, endPoint y: 104, distance: 49.0
click at [406, 104] on div "**********" at bounding box center [314, 88] width 191 height 63
paste input "**********"
type input "**********"
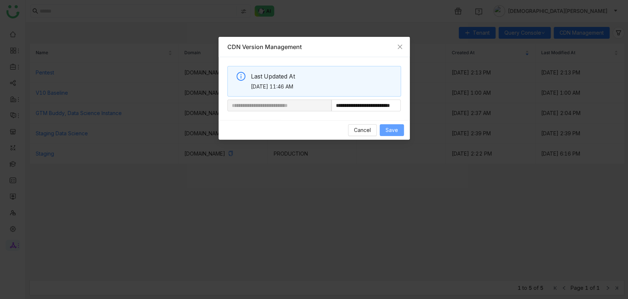
click at [392, 128] on span "Save" at bounding box center [392, 130] width 13 height 8
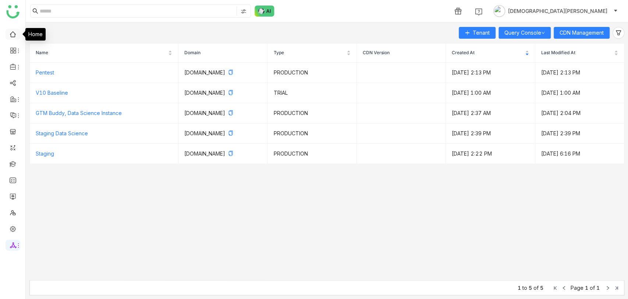
click at [10, 35] on link at bounding box center [13, 34] width 7 height 6
click at [5, 35] on ul at bounding box center [12, 140] width 25 height 232
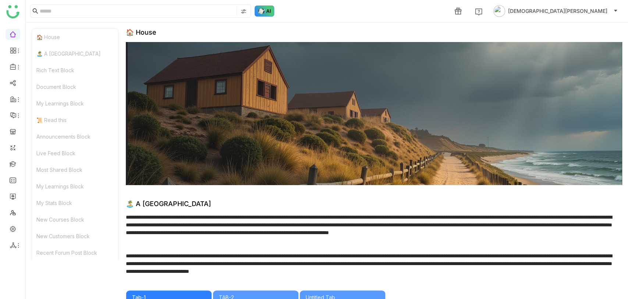
click at [265, 7] on img at bounding box center [265, 11] width 20 height 11
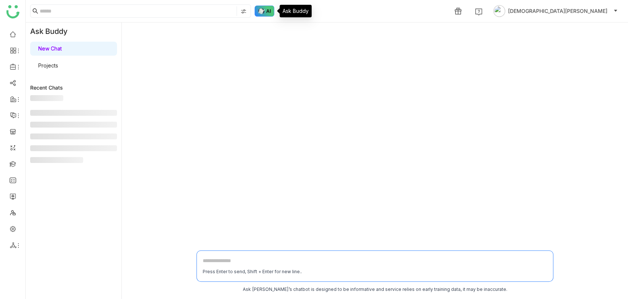
click at [268, 12] on img at bounding box center [265, 11] width 20 height 11
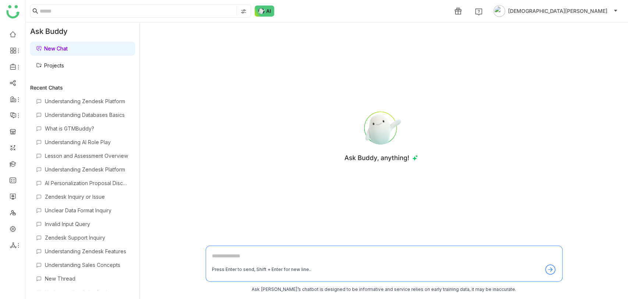
click at [239, 259] on textarea at bounding box center [384, 257] width 345 height 12
type textarea "**********"
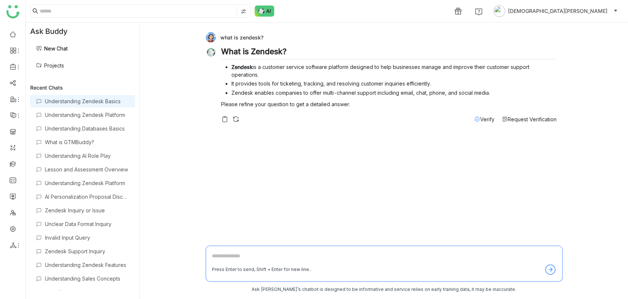
click at [482, 120] on span "Verify" at bounding box center [487, 119] width 14 height 6
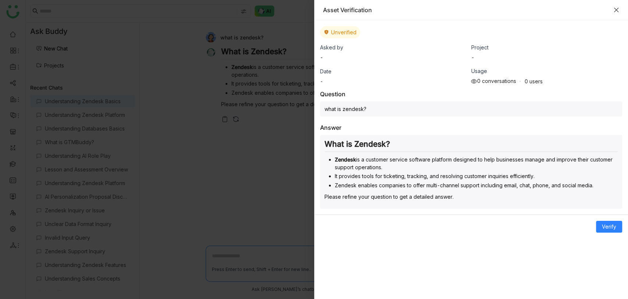
click at [617, 12] on icon "Close" at bounding box center [617, 10] width 6 height 6
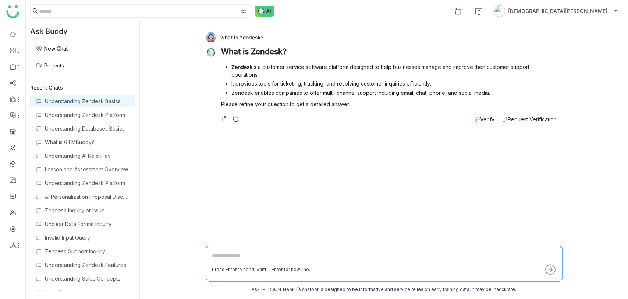
click at [56, 62] on link "Projects" at bounding box center [50, 65] width 28 height 6
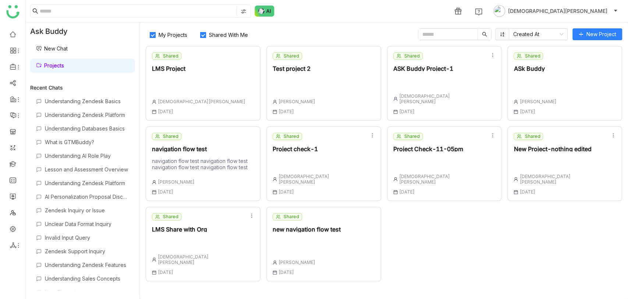
click at [325, 86] on div "Shared Test project 2 [PERSON_NAME] [DATE]" at bounding box center [324, 83] width 115 height 74
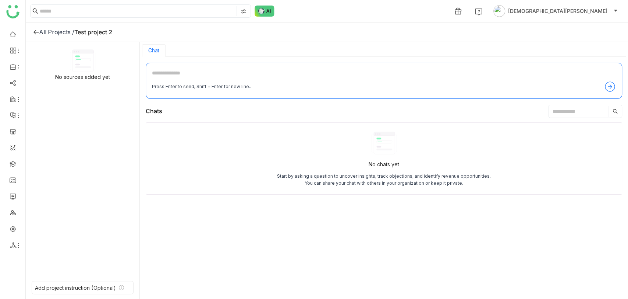
click at [205, 63] on div "Press Enter to send, Shift + Enter for new line.." at bounding box center [384, 81] width 477 height 36
click at [209, 68] on div "Press Enter to send, Shift + Enter for new line.." at bounding box center [384, 81] width 477 height 36
click at [212, 74] on textarea at bounding box center [384, 75] width 464 height 12
click at [89, 283] on div "Add project instruction (Optional)" at bounding box center [83, 287] width 102 height 13
click at [52, 26] on div "All Projects / Test project 2" at bounding box center [327, 32] width 603 height 20
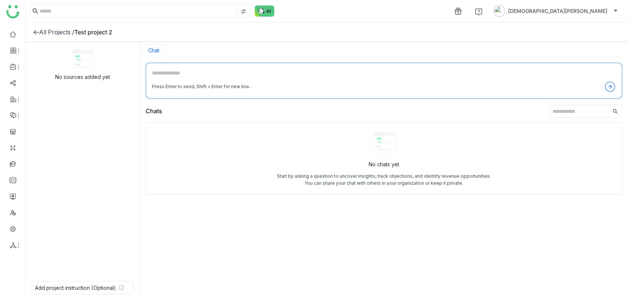
click at [47, 30] on div "All Projects /" at bounding box center [56, 31] width 35 height 7
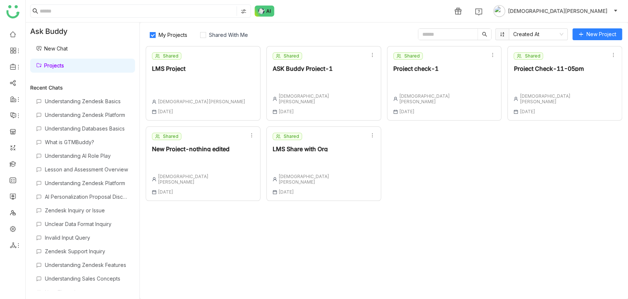
click at [314, 78] on div at bounding box center [318, 82] width 91 height 10
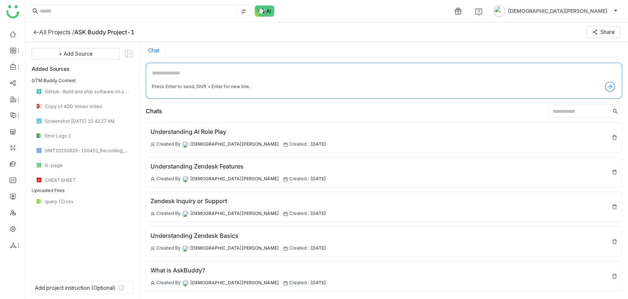
click at [66, 34] on div "All Projects /" at bounding box center [56, 31] width 35 height 7
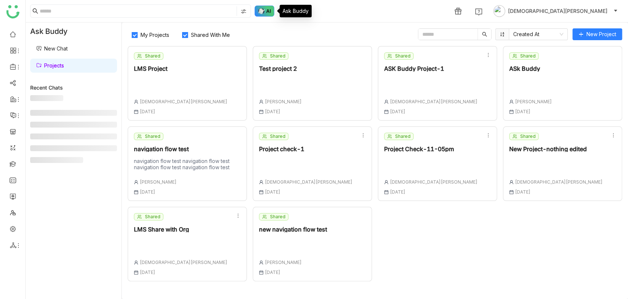
click at [259, 15] on img at bounding box center [265, 11] width 20 height 11
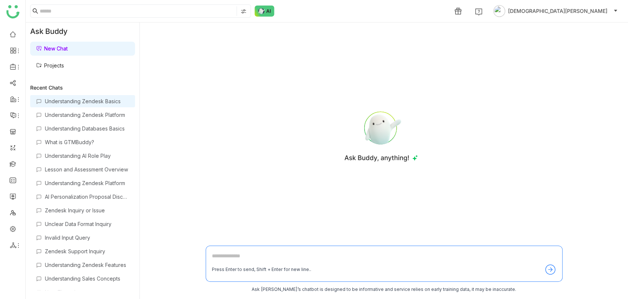
click at [78, 99] on div "Understanding Zendesk Basics" at bounding box center [87, 101] width 84 height 6
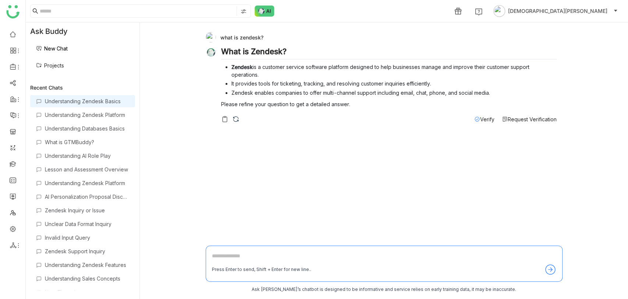
click at [480, 118] on span "Verify" at bounding box center [487, 119] width 14 height 6
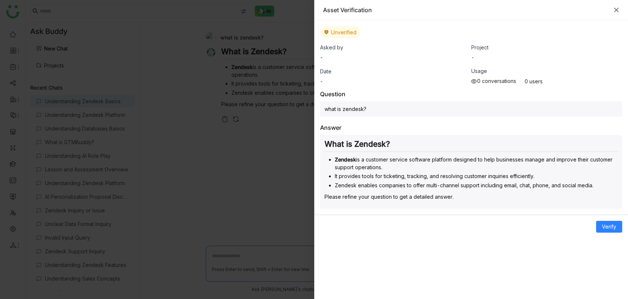
click at [616, 10] on icon "Close" at bounding box center [617, 10] width 6 height 6
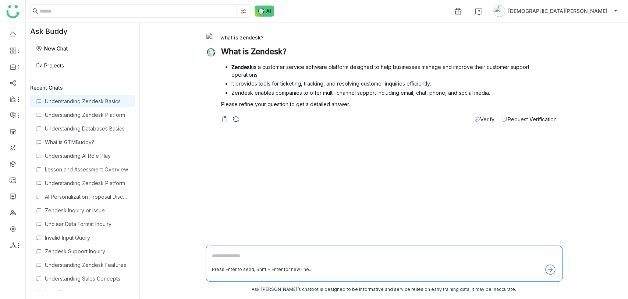
click at [475, 117] on icon at bounding box center [478, 119] width 6 height 6
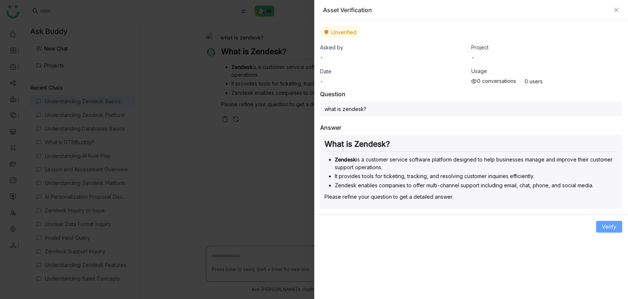
click at [606, 222] on span "Verify" at bounding box center [609, 226] width 14 height 8
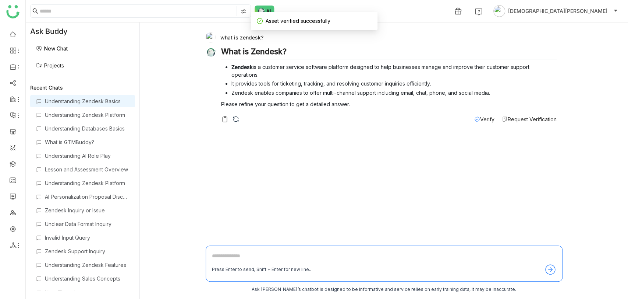
click at [486, 121] on span "Verify" at bounding box center [487, 119] width 14 height 6
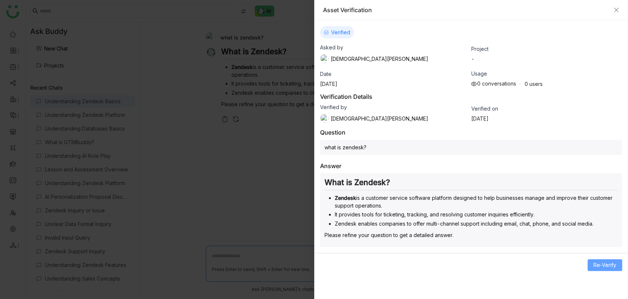
click at [606, 264] on span "Re-Verify" at bounding box center [605, 265] width 23 height 8
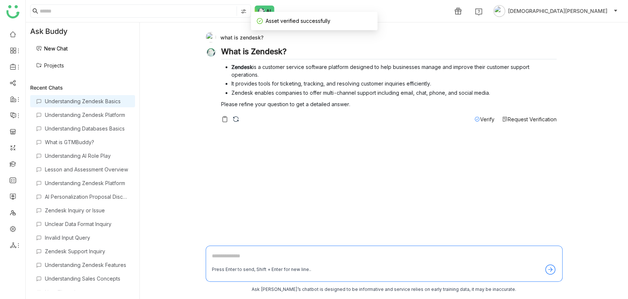
click at [484, 119] on span "Verify" at bounding box center [487, 119] width 14 height 6
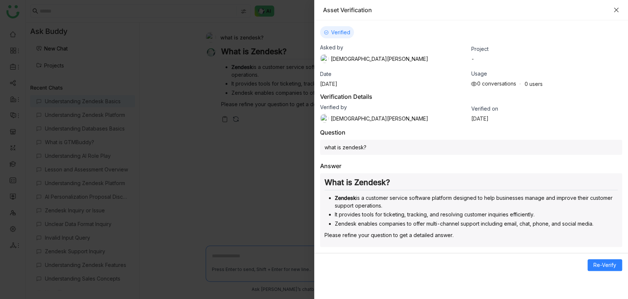
click at [618, 7] on icon "Close" at bounding box center [617, 10] width 6 height 6
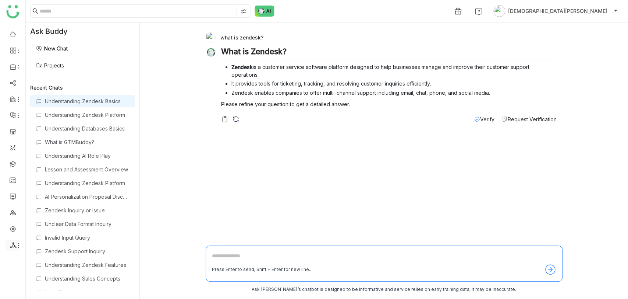
click at [15, 245] on icon at bounding box center [18, 245] width 6 height 6
click at [43, 231] on link "List" at bounding box center [52, 233] width 51 height 5
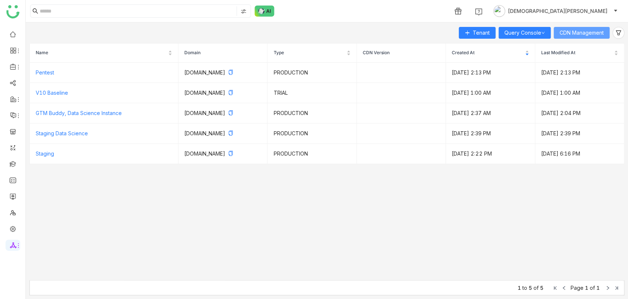
click at [586, 30] on span "CDN Management" at bounding box center [582, 33] width 44 height 8
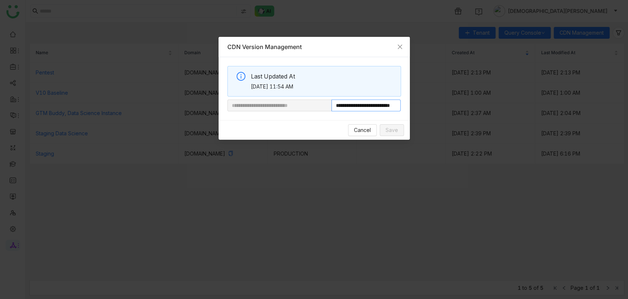
scroll to position [0, 27]
drag, startPoint x: 357, startPoint y: 106, endPoint x: 510, endPoint y: 90, distance: 153.2
click at [510, 90] on nz-modal-container "**********" at bounding box center [314, 149] width 628 height 299
paste input "**********"
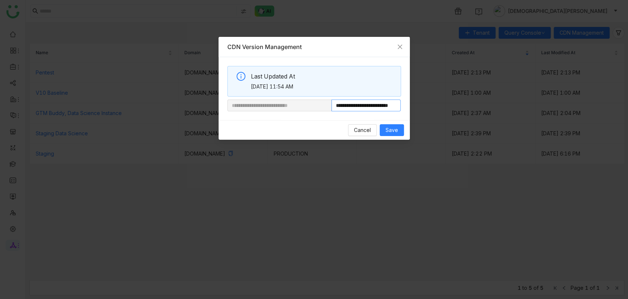
scroll to position [0, 24]
type input "**********"
click at [398, 51] on span "Close" at bounding box center [400, 47] width 20 height 20
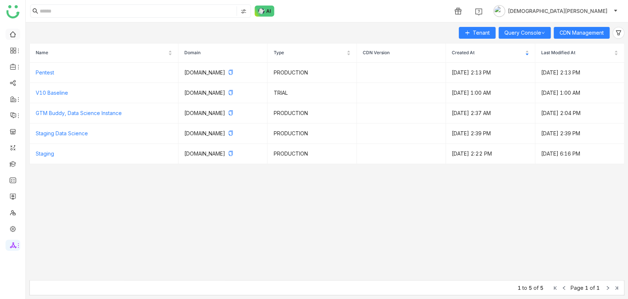
click at [10, 35] on link at bounding box center [13, 34] width 7 height 6
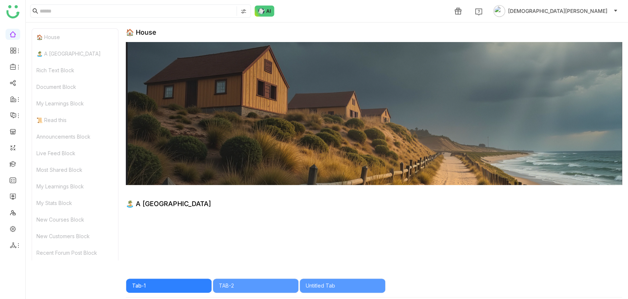
click at [14, 179] on link at bounding box center [13, 179] width 7 height 6
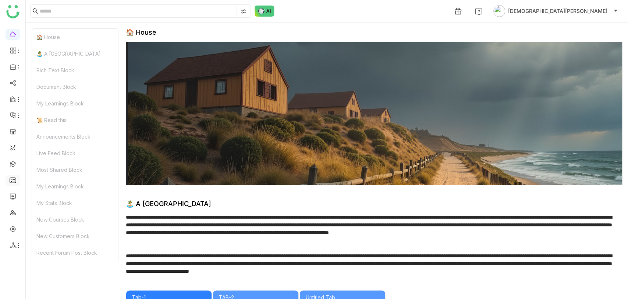
click at [10, 179] on link at bounding box center [13, 179] width 7 height 6
click at [11, 179] on link at bounding box center [13, 179] width 7 height 6
click at [11, 180] on link at bounding box center [13, 179] width 7 height 6
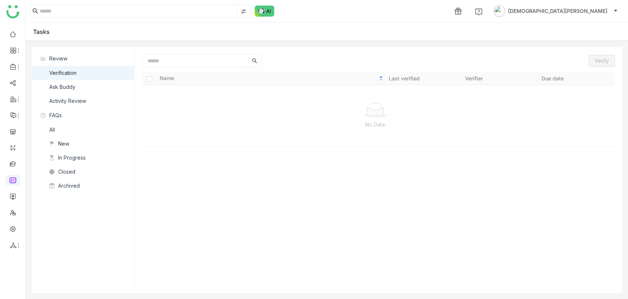
click at [78, 86] on nz-list-item "Ask Buddy" at bounding box center [83, 87] width 103 height 14
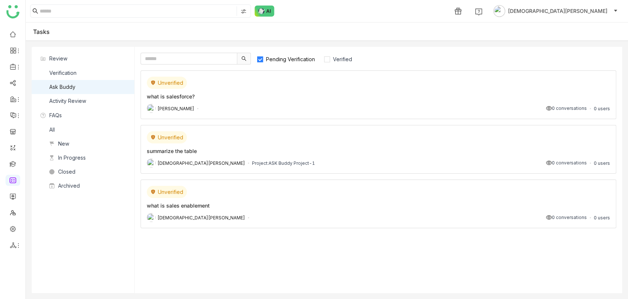
click at [312, 96] on div "what is salesforce?" at bounding box center [379, 96] width 464 height 8
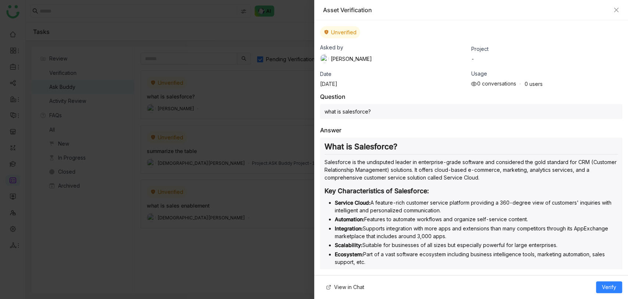
scroll to position [127, 0]
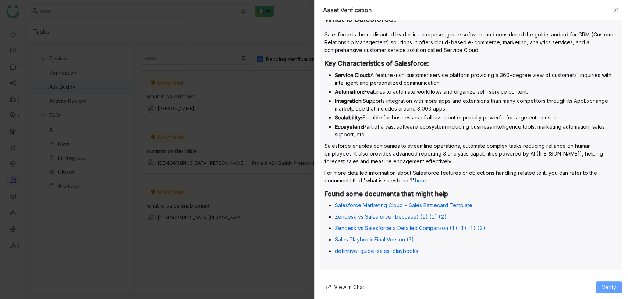
click at [603, 283] on span "Verify" at bounding box center [609, 287] width 14 height 8
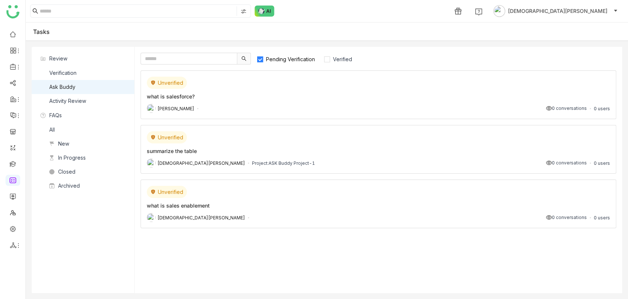
click at [275, 55] on label "Pending Verification" at bounding box center [289, 59] width 65 height 12
click at [339, 58] on span "Verified" at bounding box center [342, 59] width 25 height 6
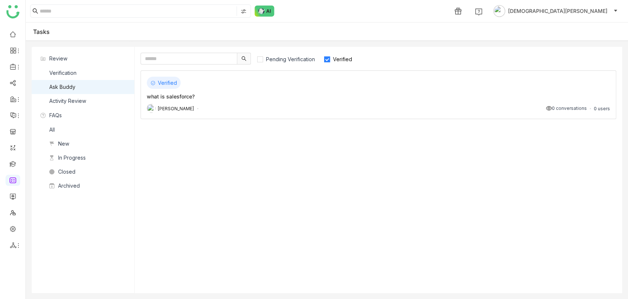
click at [310, 103] on div "Verified what is salesforce? chiru balaya 0 conversations 0 users" at bounding box center [379, 94] width 476 height 49
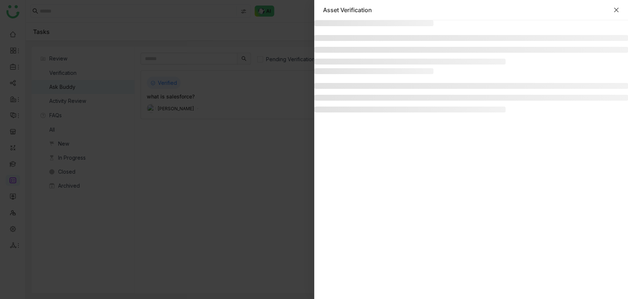
click at [616, 10] on icon "Close" at bounding box center [616, 10] width 4 height 4
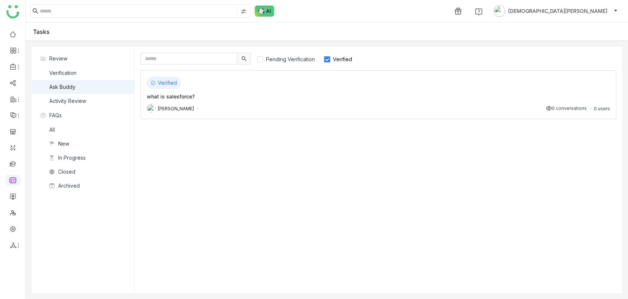
click at [342, 57] on span "Verified" at bounding box center [342, 59] width 25 height 6
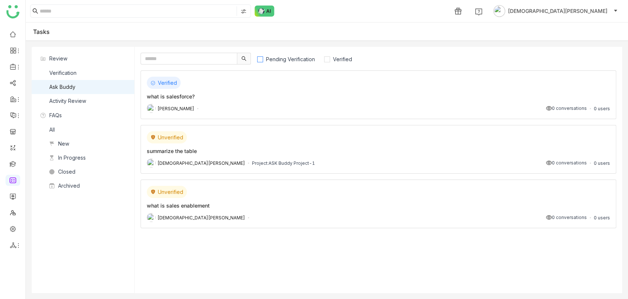
click at [300, 59] on span "Pending Verification" at bounding box center [290, 59] width 55 height 6
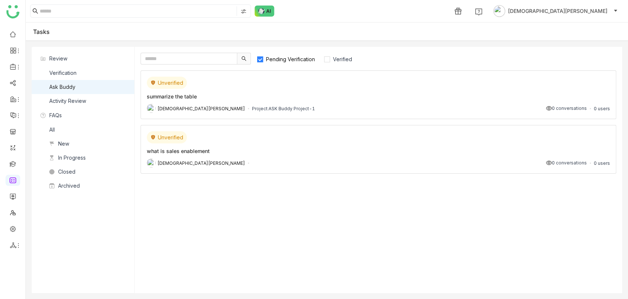
click at [273, 61] on span "Pending Verification" at bounding box center [290, 59] width 55 height 6
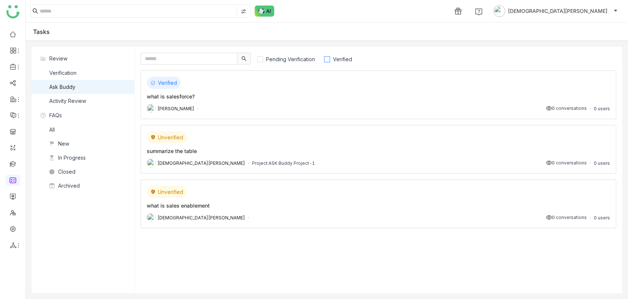
click at [324, 60] on label "Verified" at bounding box center [341, 59] width 35 height 12
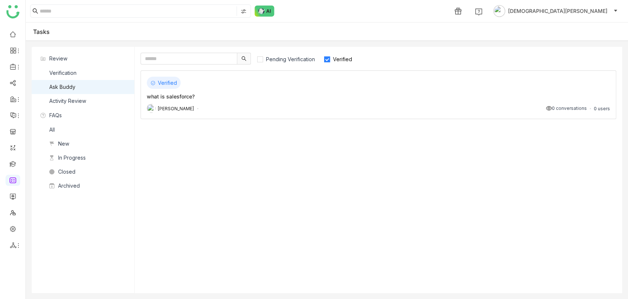
click at [242, 91] on div "Verified what is salesforce? chiru balaya 0 conversations 0 users" at bounding box center [379, 94] width 476 height 49
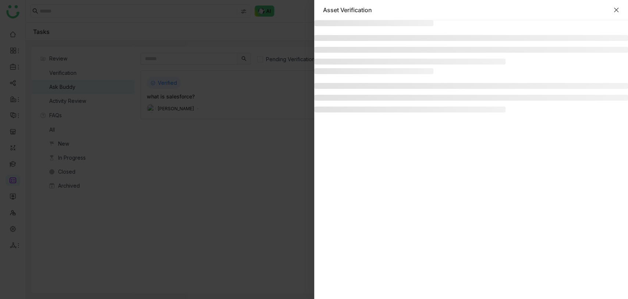
click at [614, 9] on icon "Close" at bounding box center [617, 10] width 6 height 6
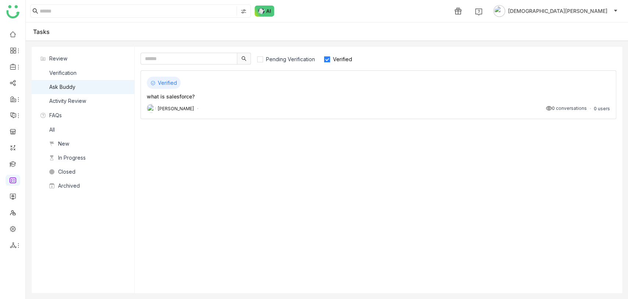
click at [236, 87] on div "Verified" at bounding box center [379, 83] width 464 height 12
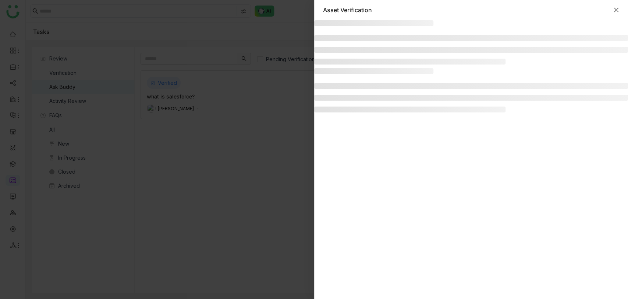
click at [616, 10] on icon "Close" at bounding box center [616, 10] width 4 height 4
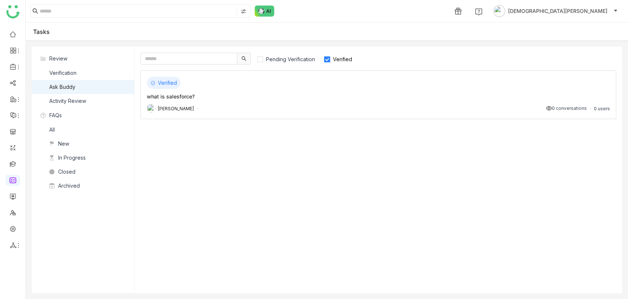
click at [336, 56] on label "Verified" at bounding box center [341, 59] width 35 height 12
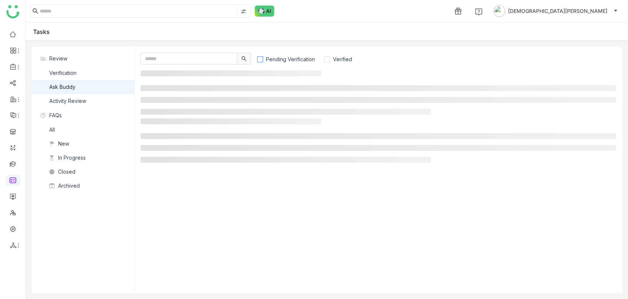
click at [290, 58] on span "Pending Verification" at bounding box center [290, 59] width 55 height 6
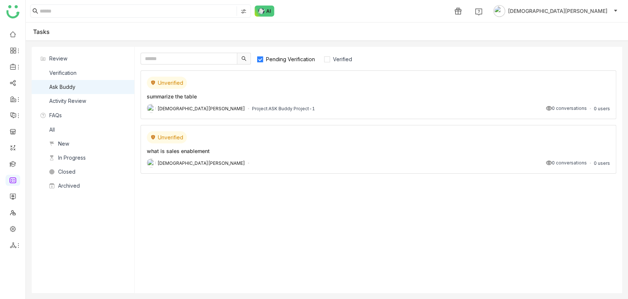
click at [231, 150] on div "what is sales enablement" at bounding box center [379, 151] width 464 height 8
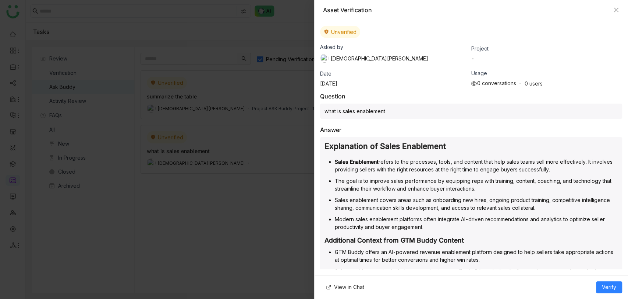
scroll to position [163, 0]
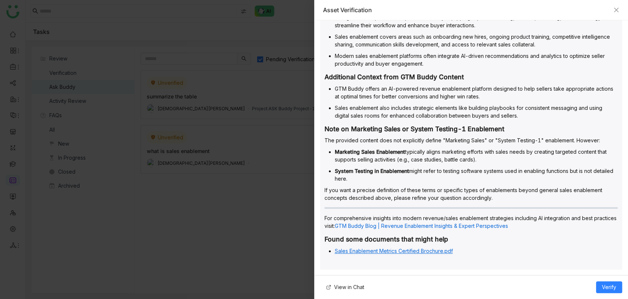
click at [438, 247] on link "Sales Enablement Metrics Certified Brochure.pdf" at bounding box center [394, 250] width 118 height 6
click at [386, 223] on link "GTM Buddy Blog | Revenue Enablement Insights & Expert Perspectives" at bounding box center [421, 225] width 173 height 6
click at [618, 8] on icon "Close" at bounding box center [616, 10] width 4 height 4
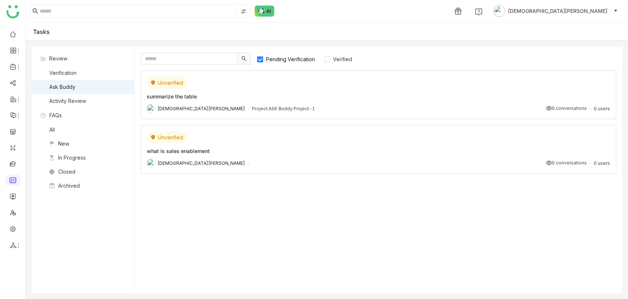
click at [253, 138] on div "Unverified" at bounding box center [379, 137] width 464 height 12
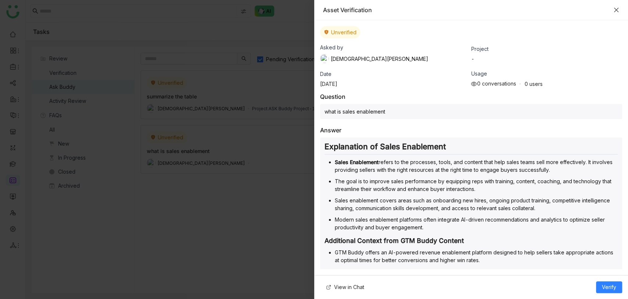
click at [614, 7] on icon "Close" at bounding box center [617, 10] width 6 height 6
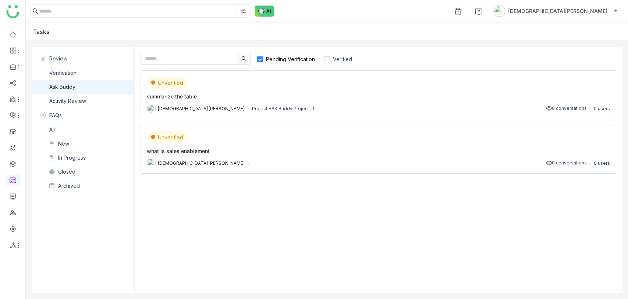
click at [289, 90] on div "Unverified summarize the table Vishnu Vardhan Project: ASK Buddy Project-1 0 co…" at bounding box center [379, 94] width 476 height 49
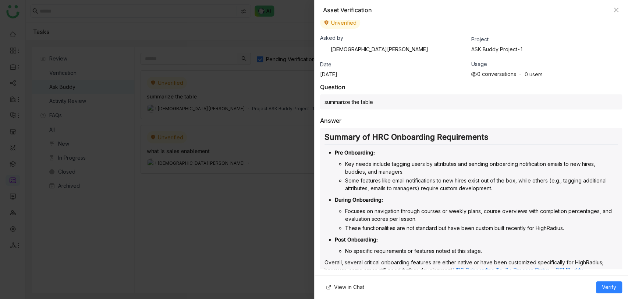
scroll to position [0, 0]
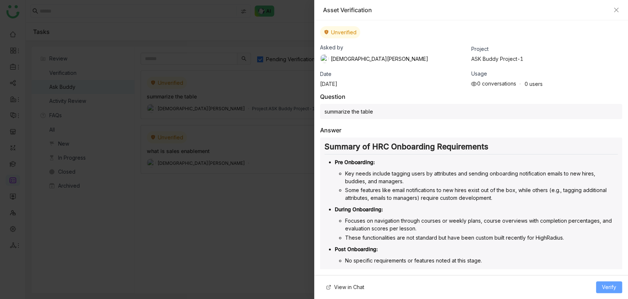
click at [614, 285] on span "Verify" at bounding box center [609, 287] width 14 height 8
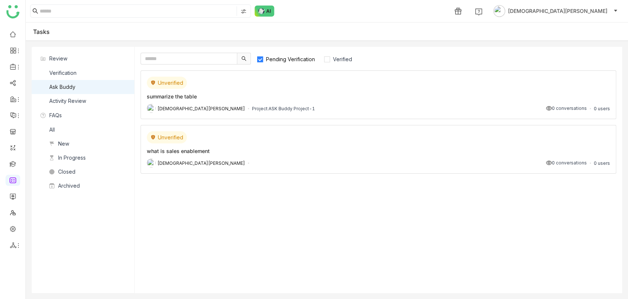
click at [304, 103] on div "Unverified summarize the table Vishnu Vardhan Project: ASK Buddy Project-1 0 co…" at bounding box center [379, 94] width 476 height 49
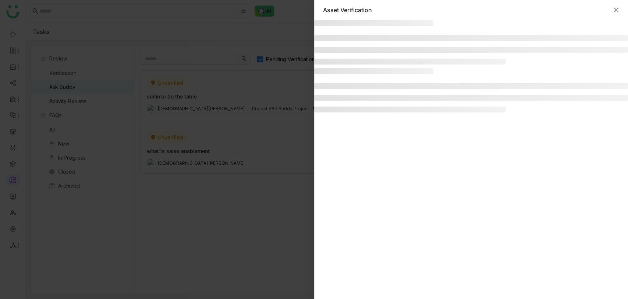
click at [616, 10] on icon "Close" at bounding box center [616, 10] width 4 height 4
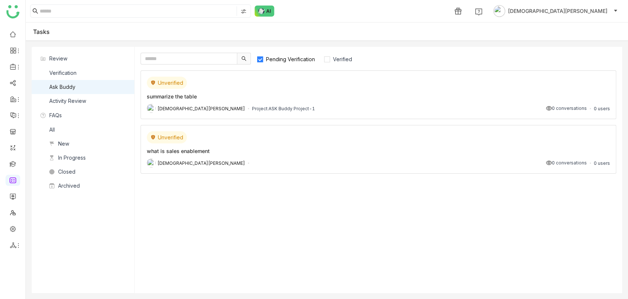
click at [227, 151] on div "what is sales enablement" at bounding box center [379, 151] width 464 height 8
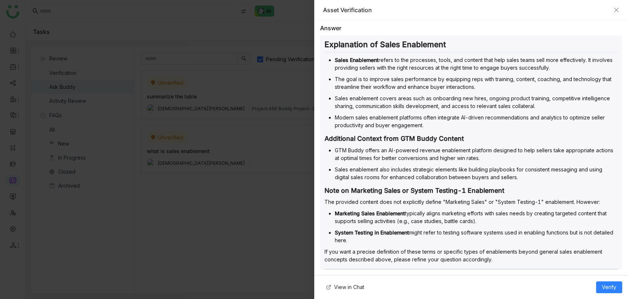
scroll to position [163, 0]
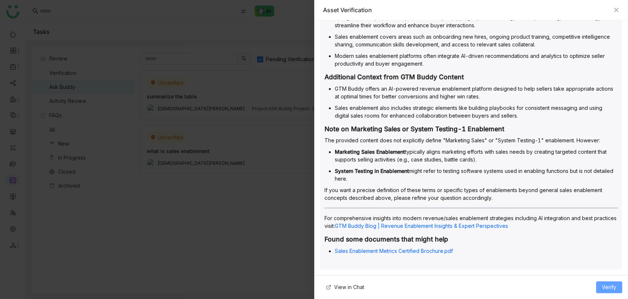
click at [610, 286] on span "Verify" at bounding box center [609, 287] width 14 height 8
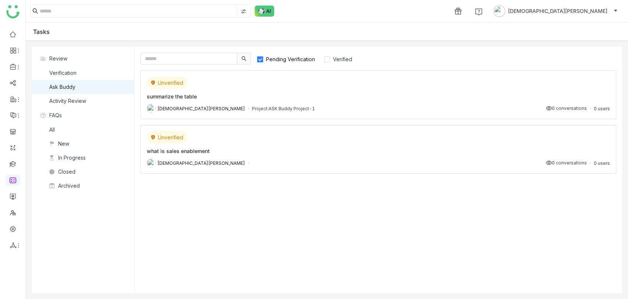
click at [288, 152] on div "what is sales enablement" at bounding box center [379, 151] width 464 height 8
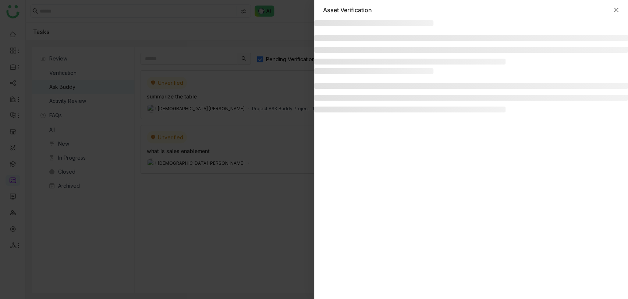
click at [615, 10] on icon "Close" at bounding box center [617, 10] width 6 height 6
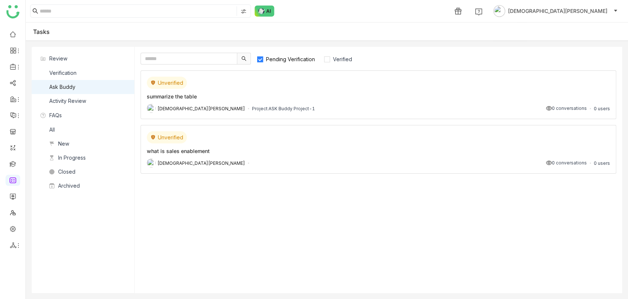
click at [296, 58] on span "Pending Verification" at bounding box center [290, 59] width 55 height 6
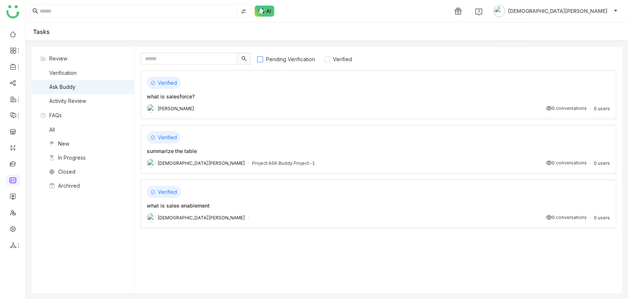
click at [298, 59] on span "Pending Verification" at bounding box center [290, 59] width 55 height 6
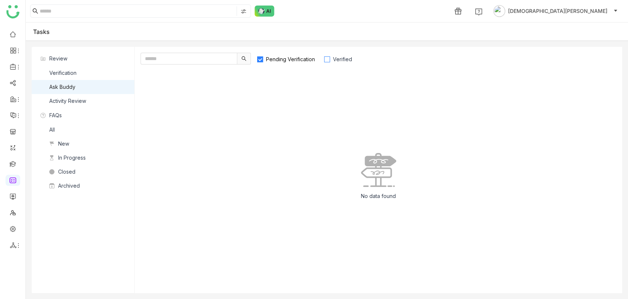
click at [332, 61] on span "Verified" at bounding box center [342, 59] width 25 height 6
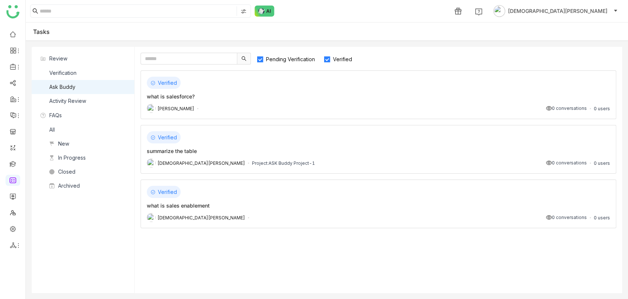
click at [295, 57] on span "Pending Verification" at bounding box center [290, 59] width 55 height 6
click at [255, 12] on img at bounding box center [265, 11] width 20 height 11
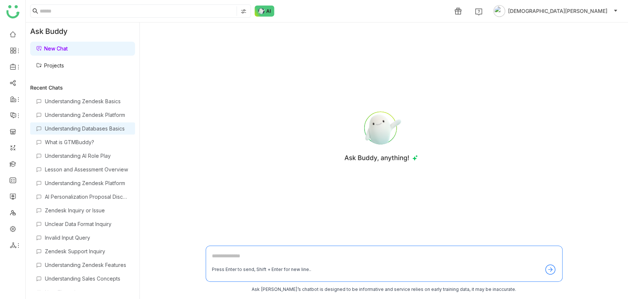
click at [85, 128] on div "Understanding Databases Basics" at bounding box center [87, 128] width 84 height 6
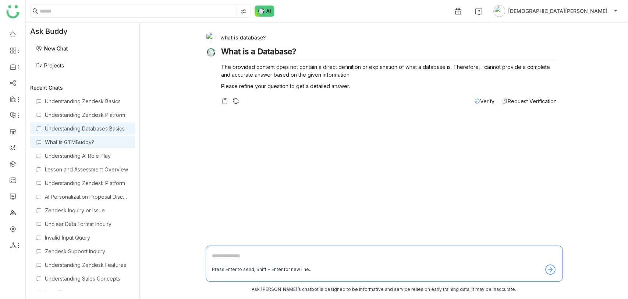
click at [74, 142] on div "What is GTMBuddy?" at bounding box center [87, 142] width 84 height 6
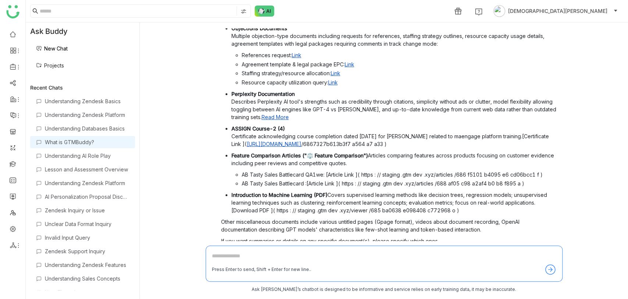
scroll to position [604, 0]
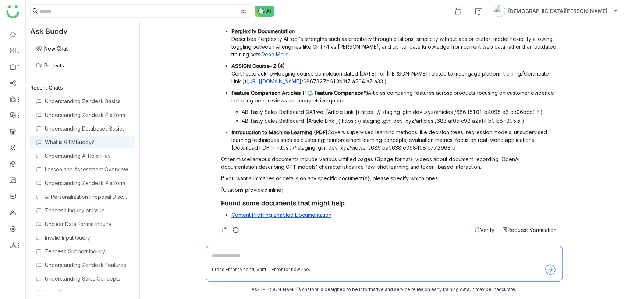
click at [533, 227] on span "Request Verification" at bounding box center [532, 229] width 49 height 6
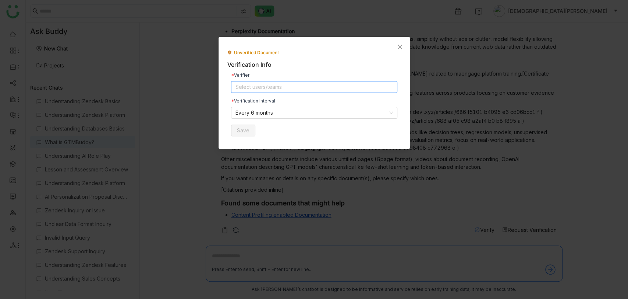
click at [283, 87] on nz-select-top-control "Select users/teams" at bounding box center [314, 87] width 166 height 12
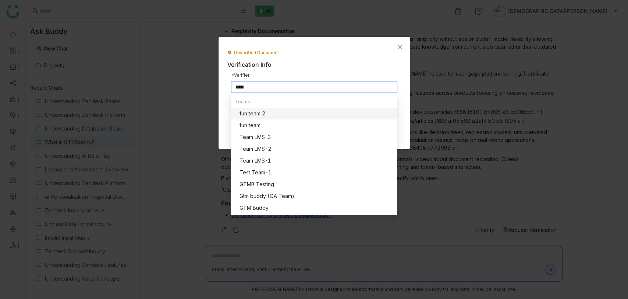
scroll to position [0, 0]
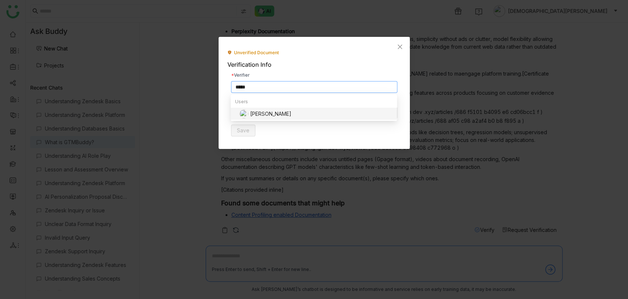
type input "*****"
click at [291, 111] on div "[PERSON_NAME]" at bounding box center [316, 113] width 153 height 9
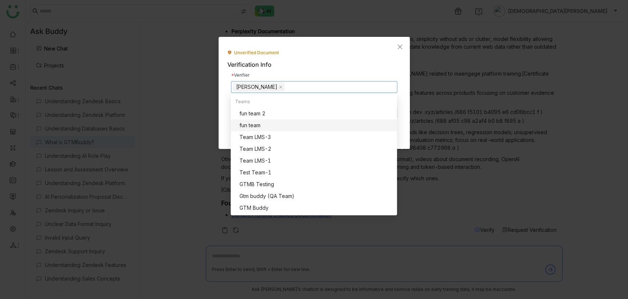
click at [345, 45] on div "Unverified Document Verification Info Verifier chiru balaya Verification Interv…" at bounding box center [314, 93] width 191 height 112
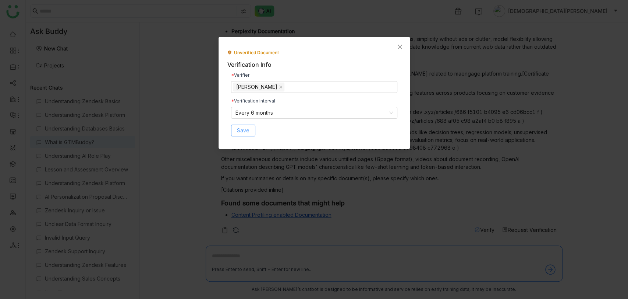
click at [244, 130] on span "Save" at bounding box center [243, 130] width 13 height 8
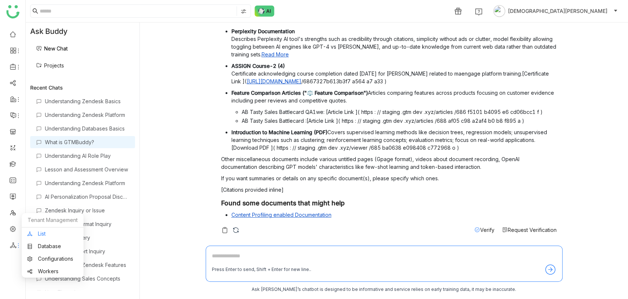
click at [36, 236] on link "List" at bounding box center [52, 233] width 51 height 5
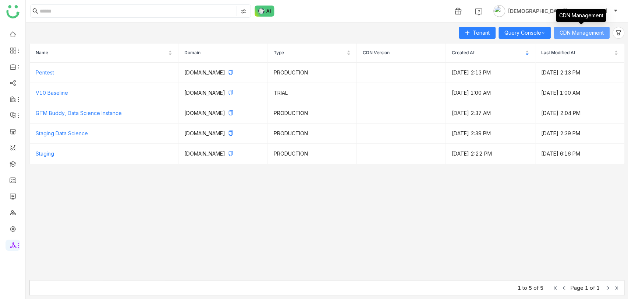
click at [567, 34] on span "CDN Management" at bounding box center [582, 33] width 44 height 8
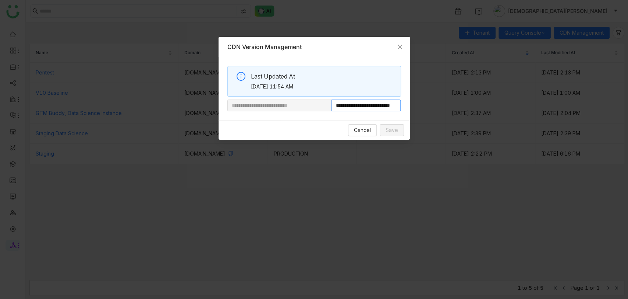
scroll to position [0, 27]
drag, startPoint x: 358, startPoint y: 106, endPoint x: 445, endPoint y: 96, distance: 88.2
click at [445, 96] on nz-modal-container "**********" at bounding box center [314, 149] width 628 height 299
paste input "**********"
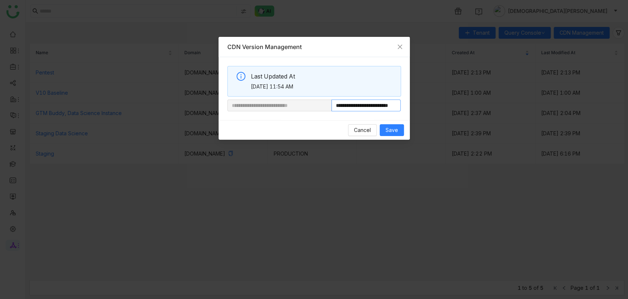
scroll to position [0, 24]
type input "**********"
click at [395, 131] on span "Save" at bounding box center [392, 130] width 13 height 8
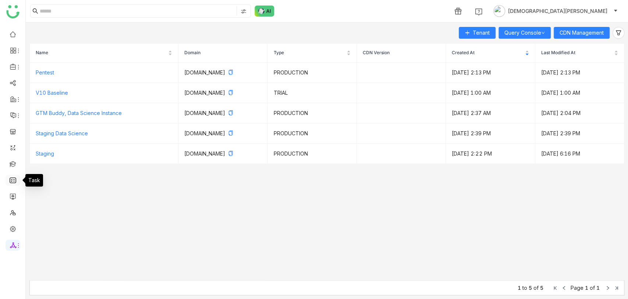
click at [10, 181] on link at bounding box center [13, 179] width 7 height 6
click at [14, 179] on link at bounding box center [13, 179] width 7 height 6
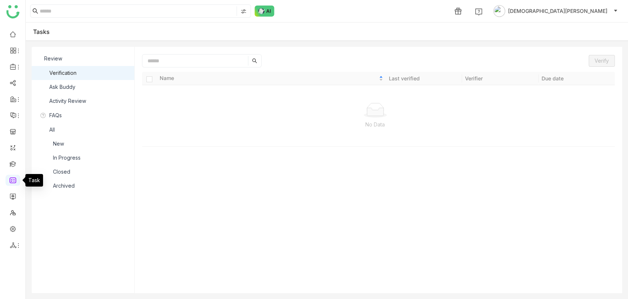
click at [14, 179] on link at bounding box center [13, 179] width 7 height 6
click at [83, 89] on nz-list-item "Ask Buddy" at bounding box center [83, 87] width 103 height 14
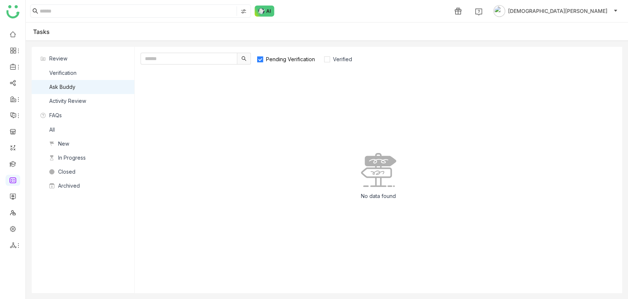
click at [295, 63] on label "Pending Verification" at bounding box center [289, 59] width 65 height 12
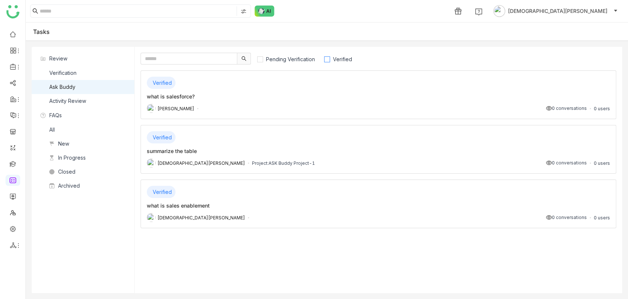
click at [344, 55] on label "Verified" at bounding box center [341, 59] width 35 height 12
click at [162, 54] on input "text" at bounding box center [189, 59] width 97 height 12
type input "*"
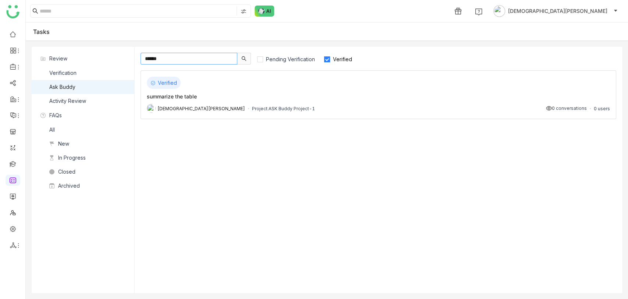
click at [187, 58] on input "******" at bounding box center [189, 59] width 97 height 12
type input "*"
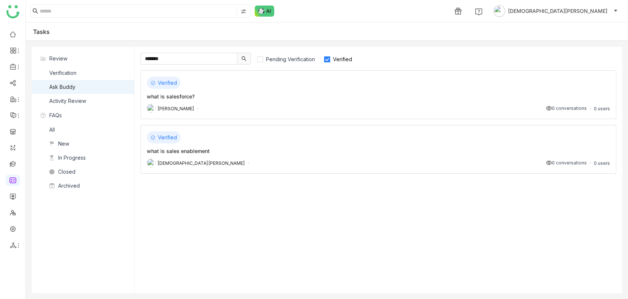
click at [345, 56] on label "Verified" at bounding box center [341, 59] width 35 height 12
click at [271, 59] on span "Pending Verification" at bounding box center [290, 59] width 55 height 6
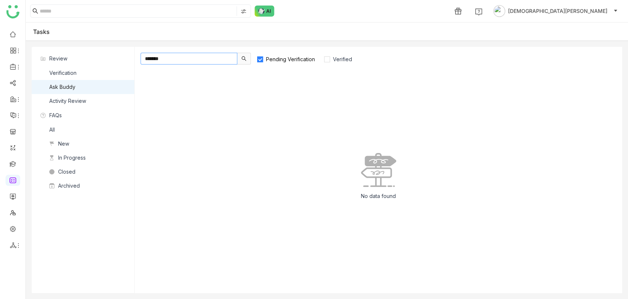
click at [193, 59] on input "*******" at bounding box center [189, 59] width 97 height 12
type input "*"
click at [336, 60] on span "Verified" at bounding box center [342, 59] width 25 height 6
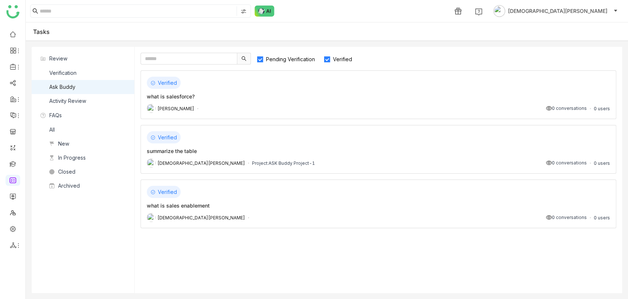
copy div "what is salesforce?"
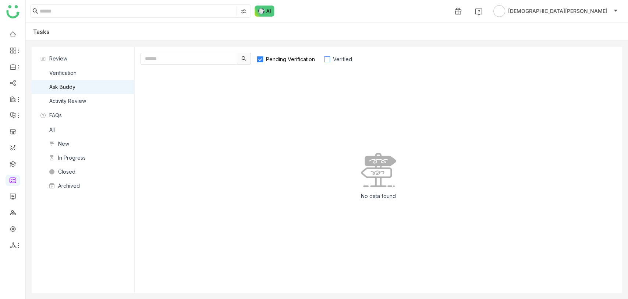
click at [343, 59] on span "Verified" at bounding box center [342, 59] width 25 height 6
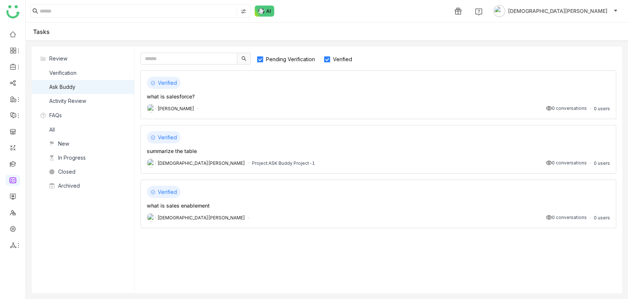
click at [234, 102] on div "Verified what is salesforce? chiru balaya 0 conversations 0 users" at bounding box center [379, 94] width 476 height 49
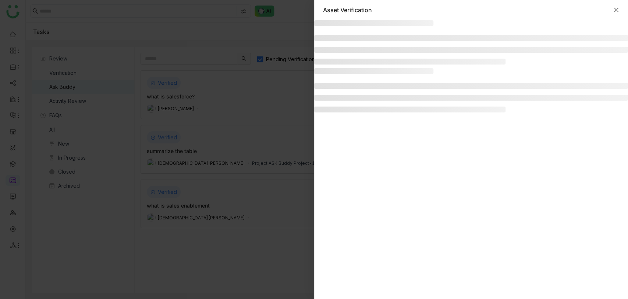
click at [614, 11] on icon "Close" at bounding box center [617, 10] width 6 height 6
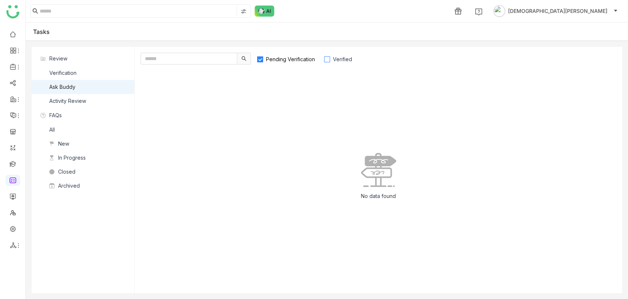
click at [342, 60] on span "Verified" at bounding box center [342, 59] width 25 height 6
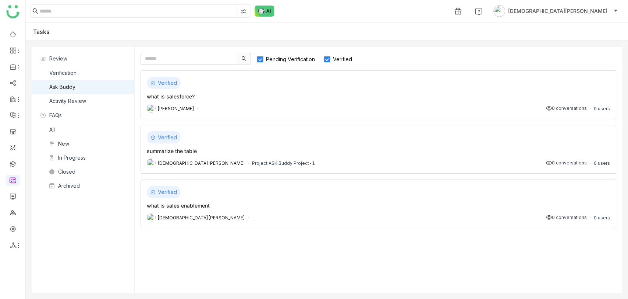
click at [295, 60] on span "Pending Verification" at bounding box center [290, 59] width 55 height 6
click at [14, 34] on link at bounding box center [13, 34] width 7 height 6
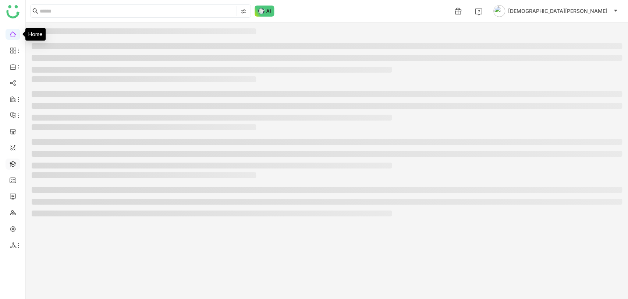
click at [10, 162] on link at bounding box center [13, 163] width 7 height 6
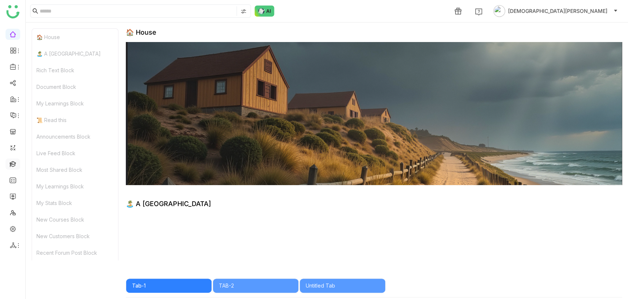
click at [14, 166] on link at bounding box center [13, 163] width 7 height 6
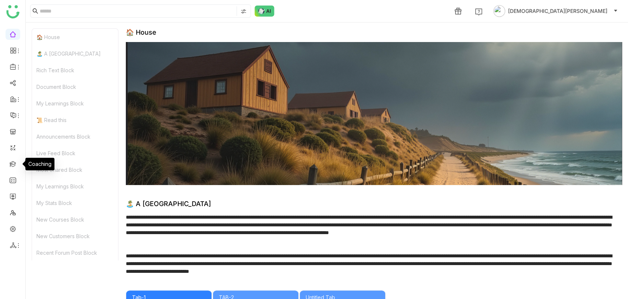
click at [3, 161] on ul at bounding box center [12, 140] width 25 height 232
click at [10, 163] on link at bounding box center [13, 163] width 7 height 6
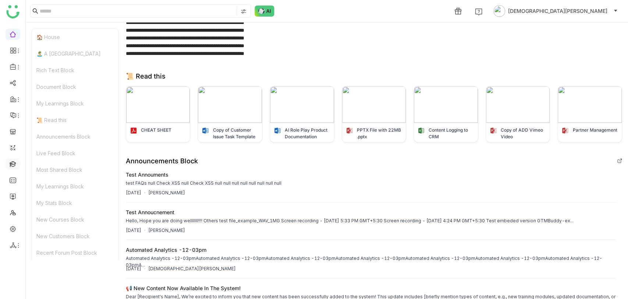
click at [14, 162] on link at bounding box center [13, 163] width 7 height 6
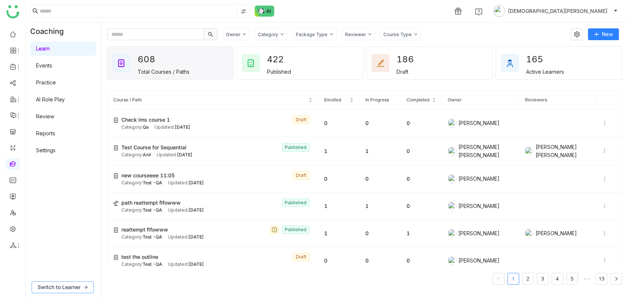
click at [47, 289] on span "Switch to Learner" at bounding box center [59, 287] width 43 height 8
